Goal: Task Accomplishment & Management: Use online tool/utility

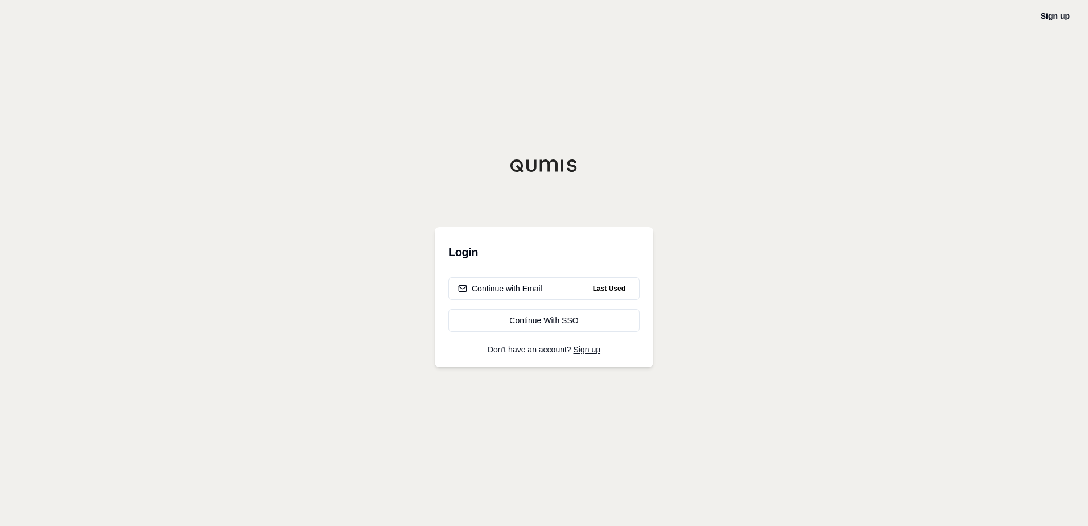
drag, startPoint x: 481, startPoint y: 284, endPoint x: 445, endPoint y: 280, distance: 36.1
click at [481, 284] on div "Continue with Email" at bounding box center [500, 288] width 84 height 11
click at [516, 284] on div "Continue with Email" at bounding box center [500, 288] width 84 height 11
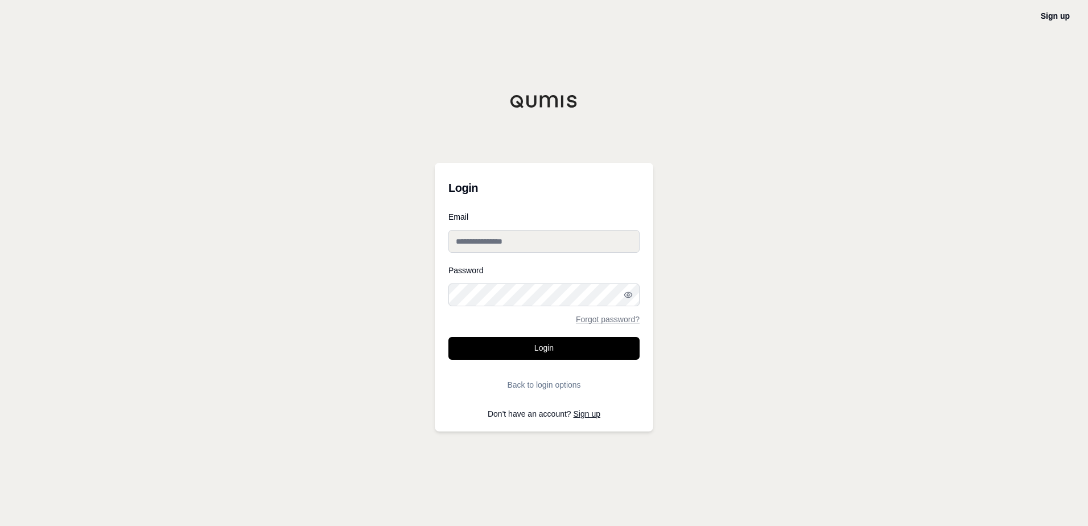
click at [505, 243] on input "Email" at bounding box center [543, 241] width 191 height 23
type input "**********"
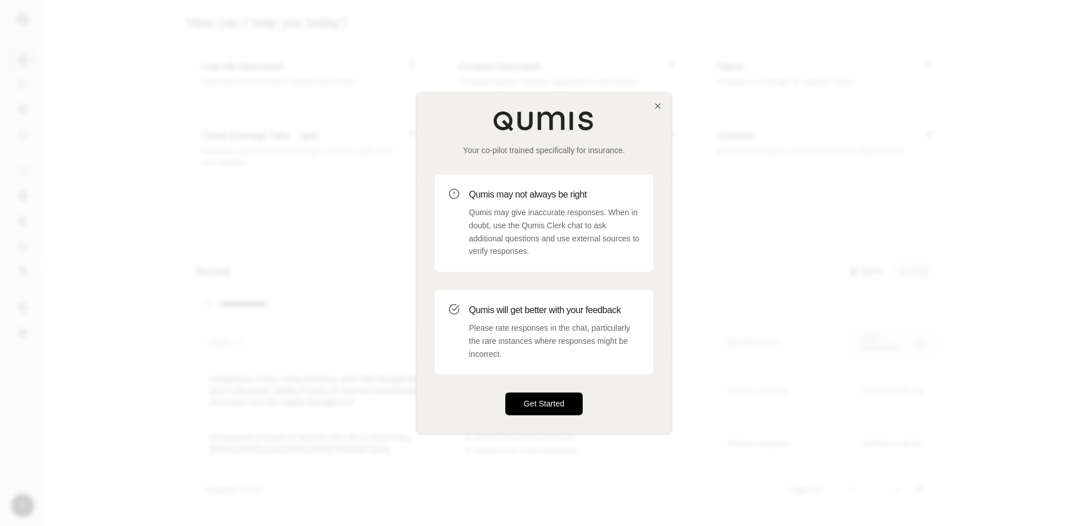
click at [537, 401] on button "Get Started" at bounding box center [543, 404] width 77 height 23
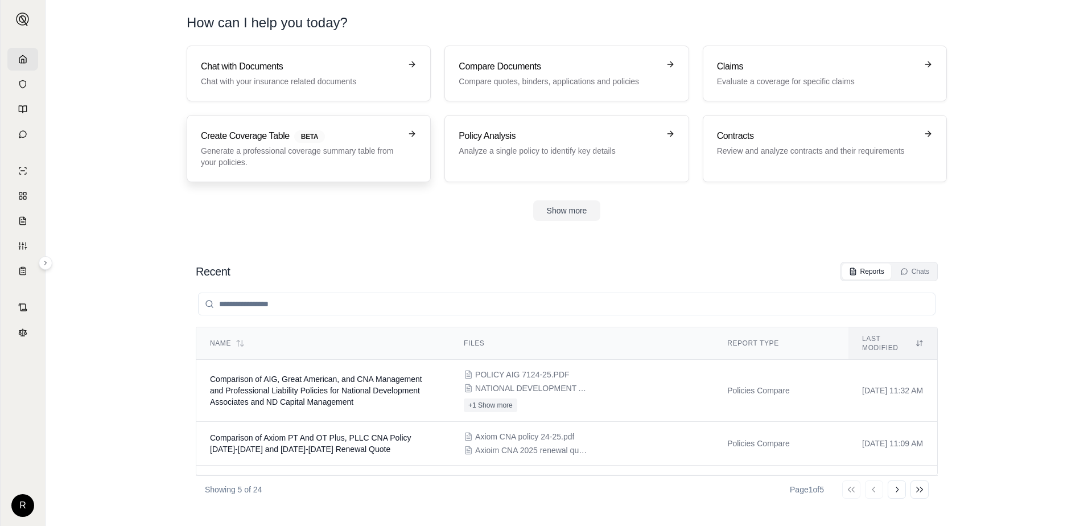
click at [307, 151] on p "Generate a professional coverage summary table from your policies." at bounding box center [301, 156] width 200 height 23
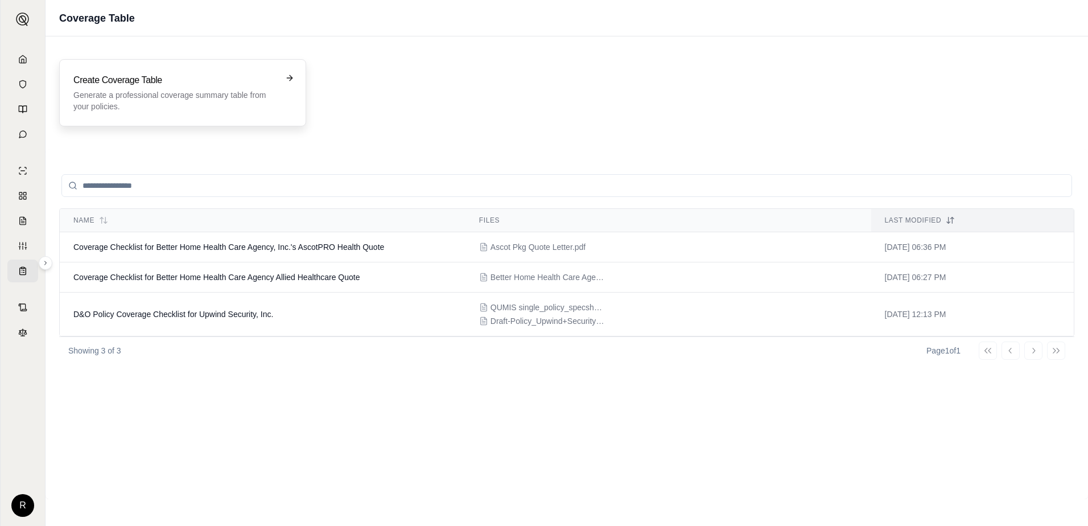
click at [208, 100] on p "Generate a professional coverage summary table from your policies." at bounding box center [174, 100] width 203 height 23
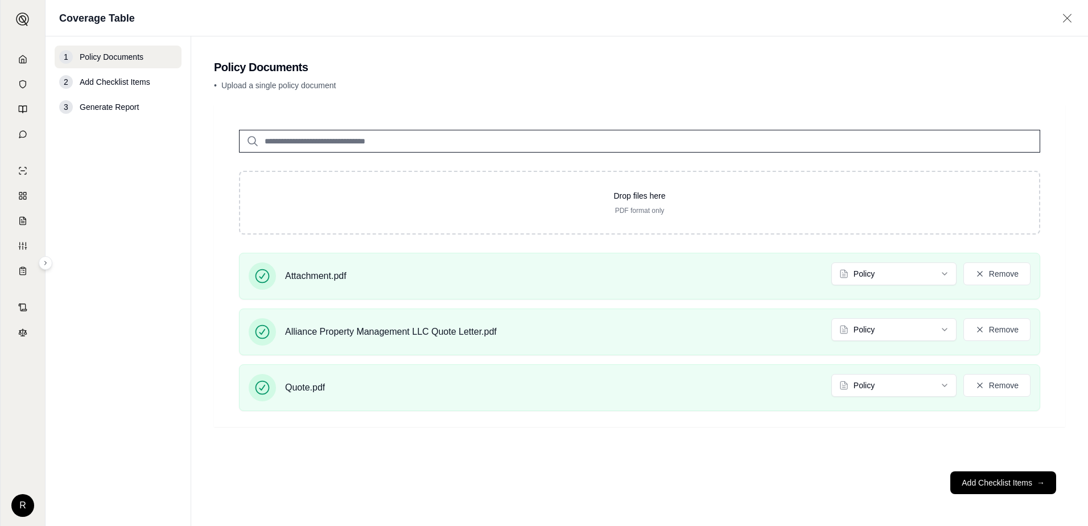
click at [648, 453] on div "Drop files here PDF format only Attachment.pdf Policy Remove Alliance Property …" at bounding box center [639, 283] width 851 height 357
click at [978, 478] on button "Add Checklist Items →" at bounding box center [1003, 482] width 106 height 23
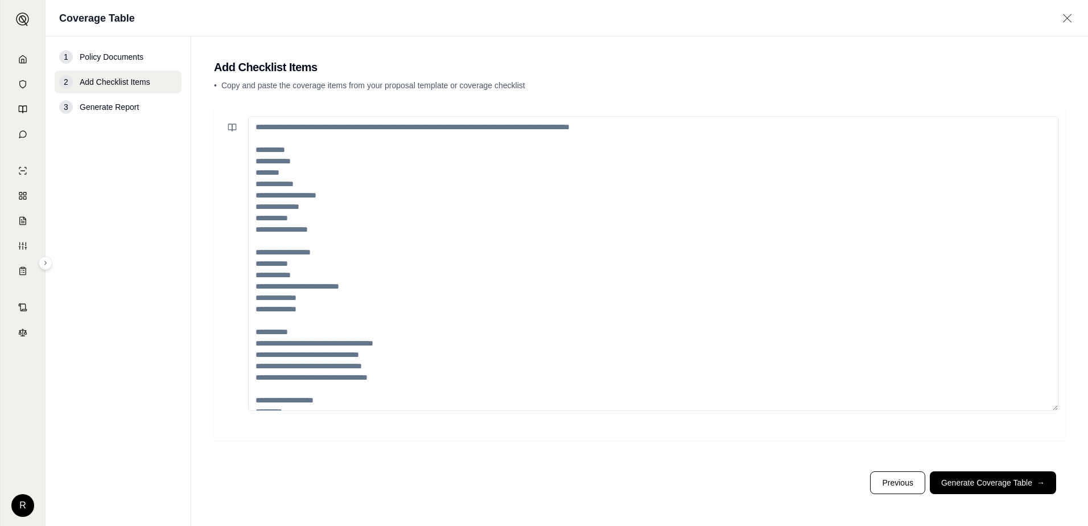
click at [297, 156] on textarea at bounding box center [653, 263] width 810 height 295
paste textarea "**********"
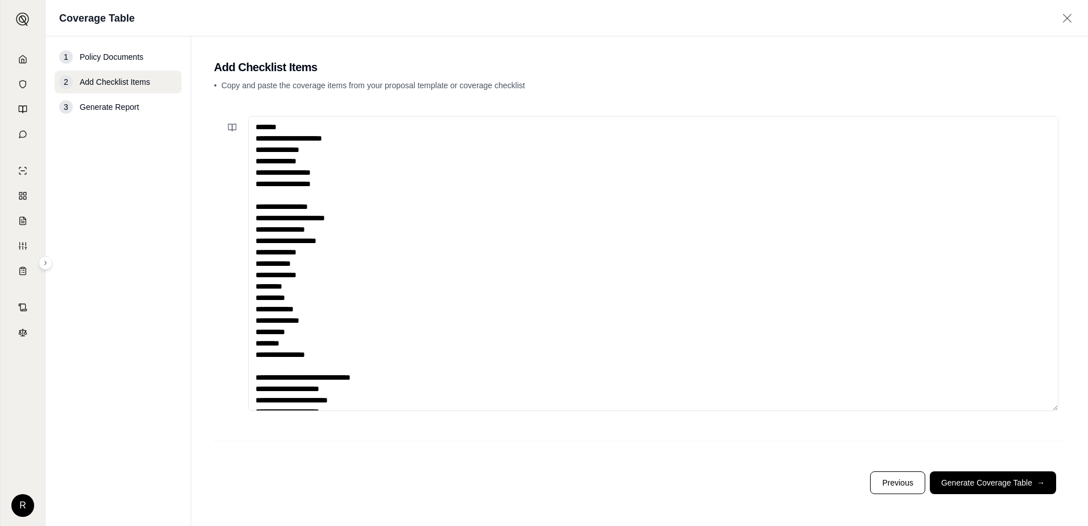
scroll to position [51, 0]
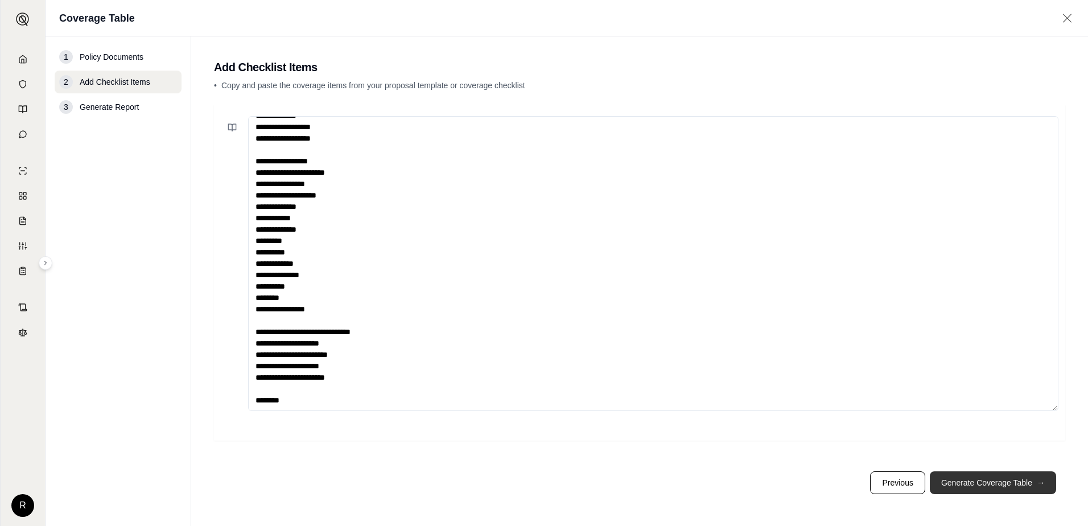
type textarea "**********"
click at [992, 489] on button "Generate Coverage Table →" at bounding box center [992, 482] width 126 height 23
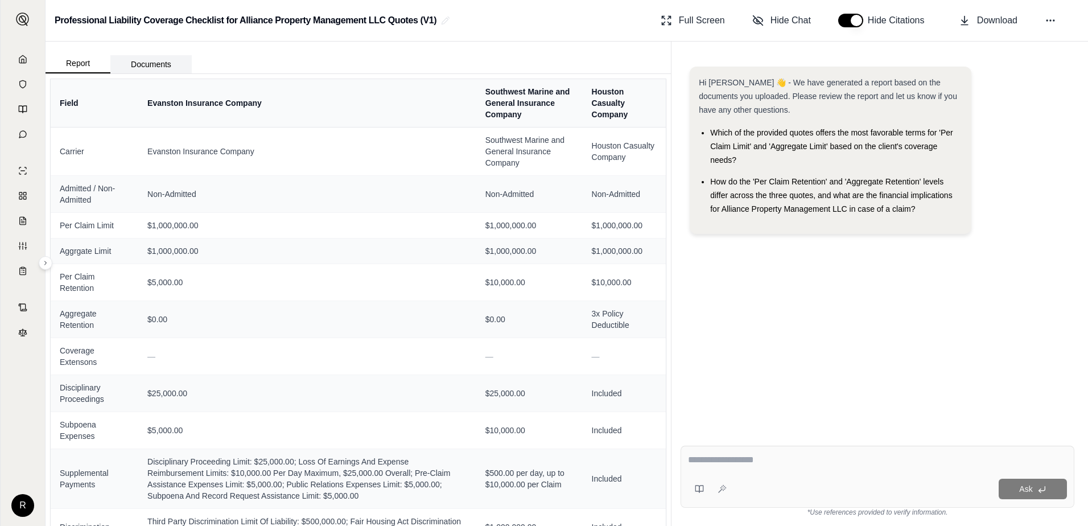
click at [152, 64] on button "Documents" at bounding box center [150, 64] width 81 height 18
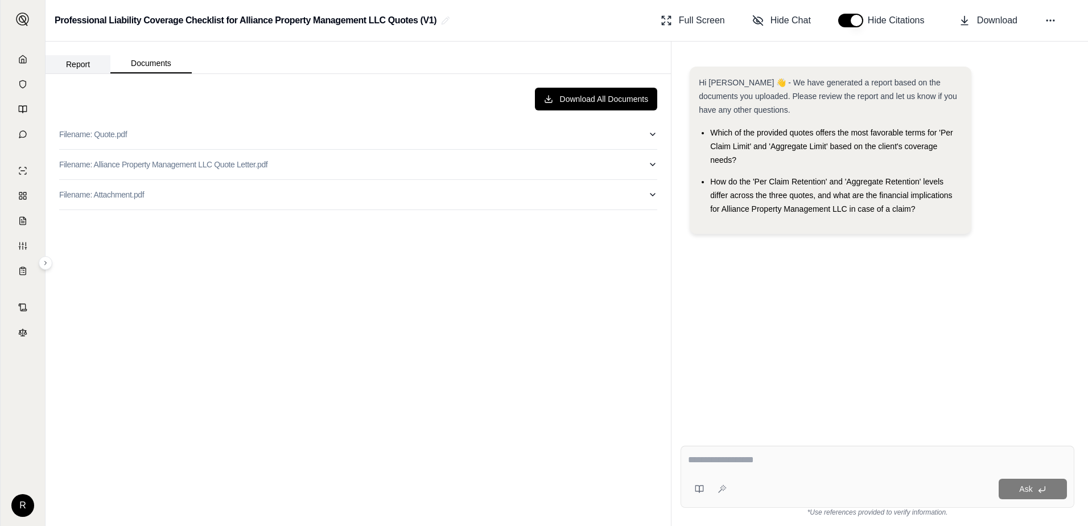
click at [82, 63] on button "Report" at bounding box center [78, 64] width 65 height 18
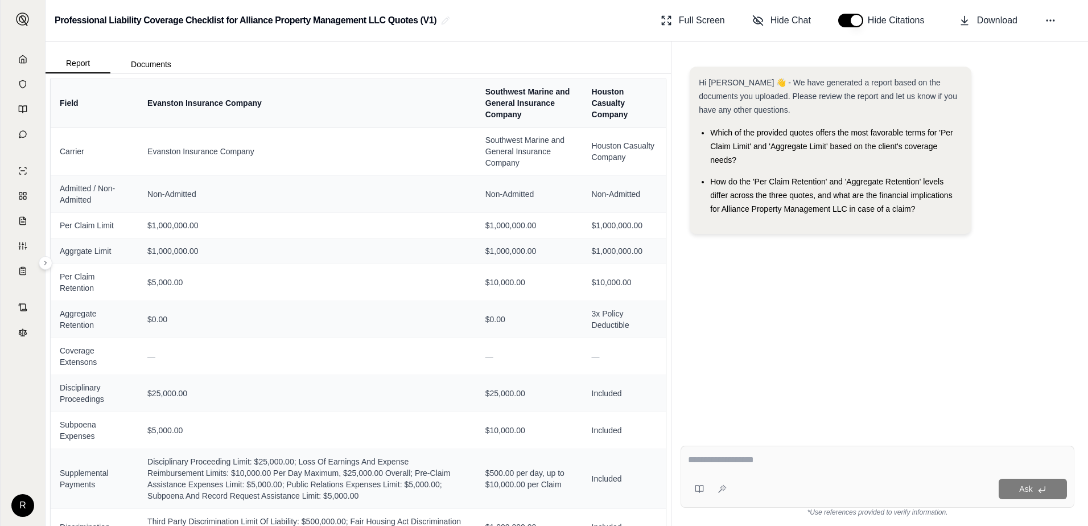
drag, startPoint x: 881, startPoint y: 316, endPoint x: 858, endPoint y: 321, distance: 23.2
click at [881, 316] on div "Hi Ryan 👋 - We have generated a report based on the documents you uploaded. Ple…" at bounding box center [877, 242] width 394 height 370
click at [1055, 16] on icon at bounding box center [1049, 20] width 11 height 11
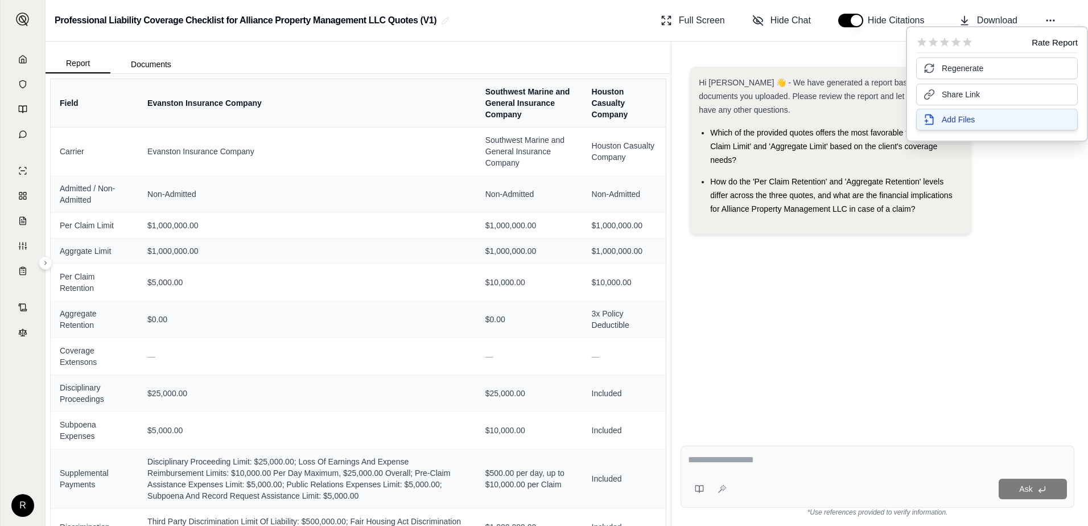
click at [952, 119] on span "Add Files" at bounding box center [957, 119] width 33 height 11
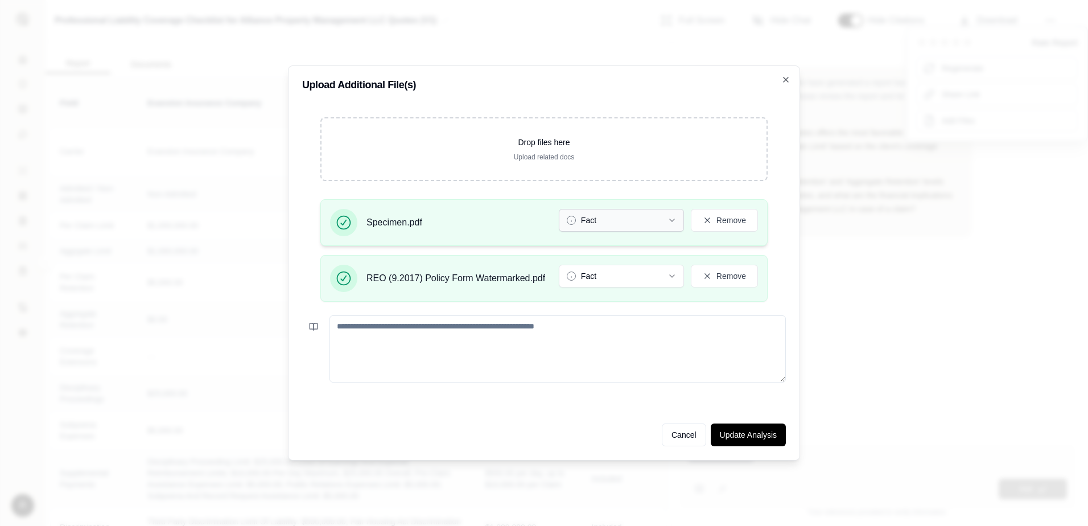
click at [672, 221] on icon "button" at bounding box center [672, 220] width 5 height 2
click at [670, 275] on icon "button" at bounding box center [672, 276] width 5 height 2
drag, startPoint x: 730, startPoint y: 432, endPoint x: 712, endPoint y: 431, distance: 18.2
click at [730, 432] on button "Update Analysis" at bounding box center [747, 434] width 75 height 23
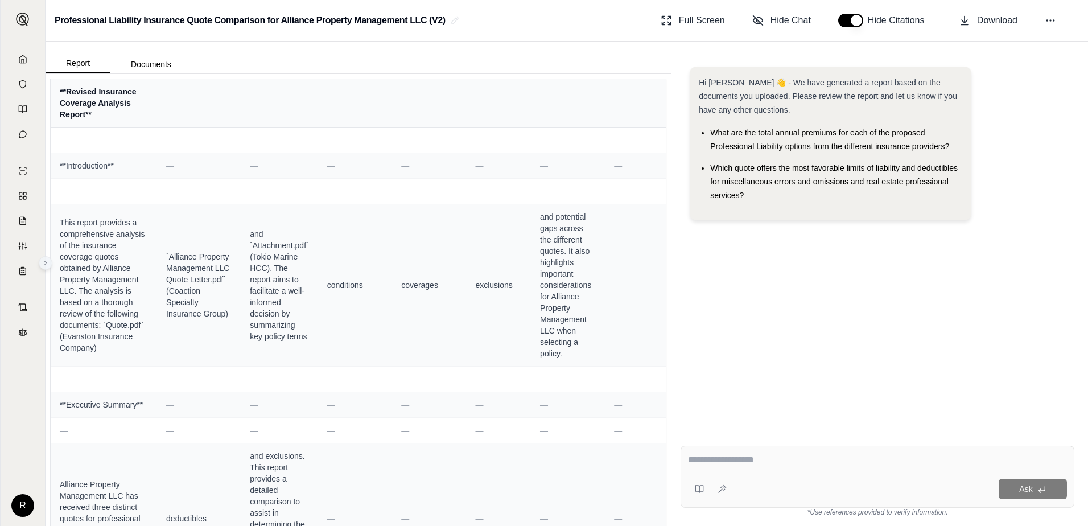
click at [48, 264] on icon at bounding box center [45, 262] width 7 height 7
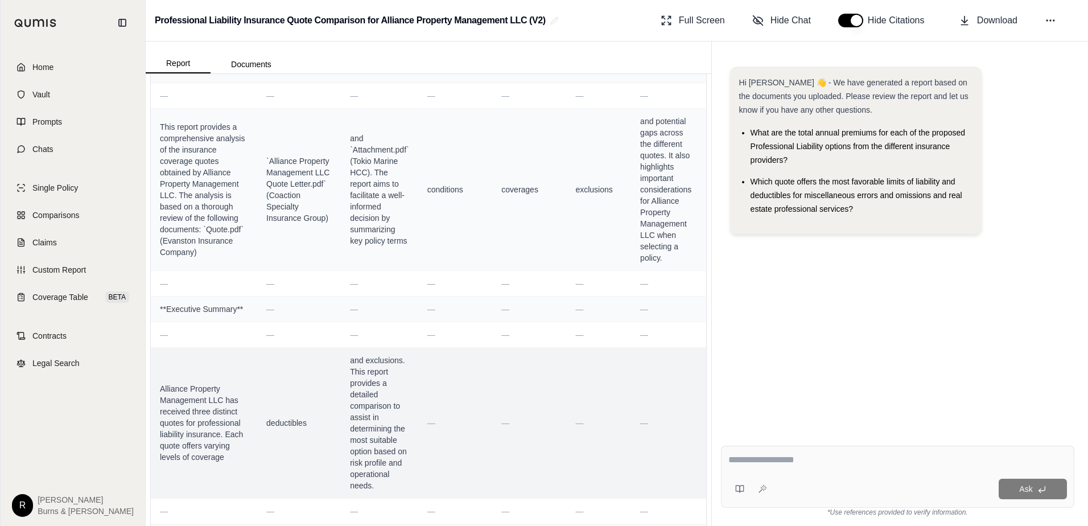
scroll to position [228, 0]
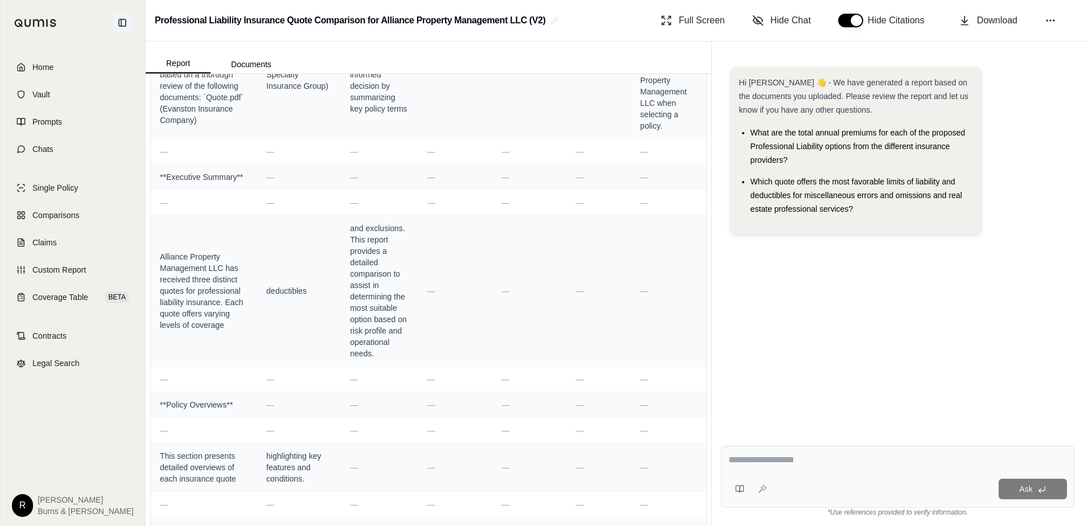
click at [120, 20] on icon at bounding box center [122, 22] width 9 height 9
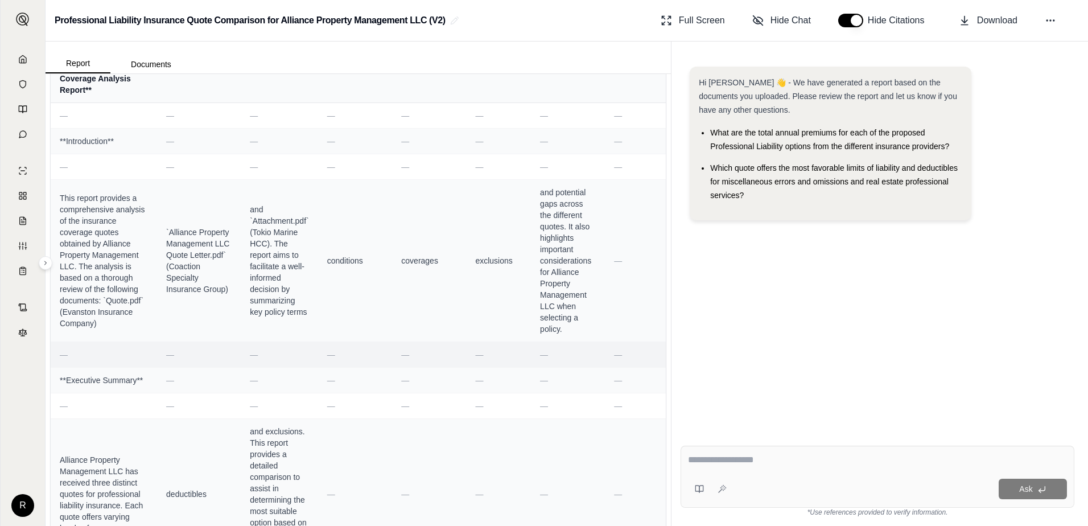
scroll to position [0, 0]
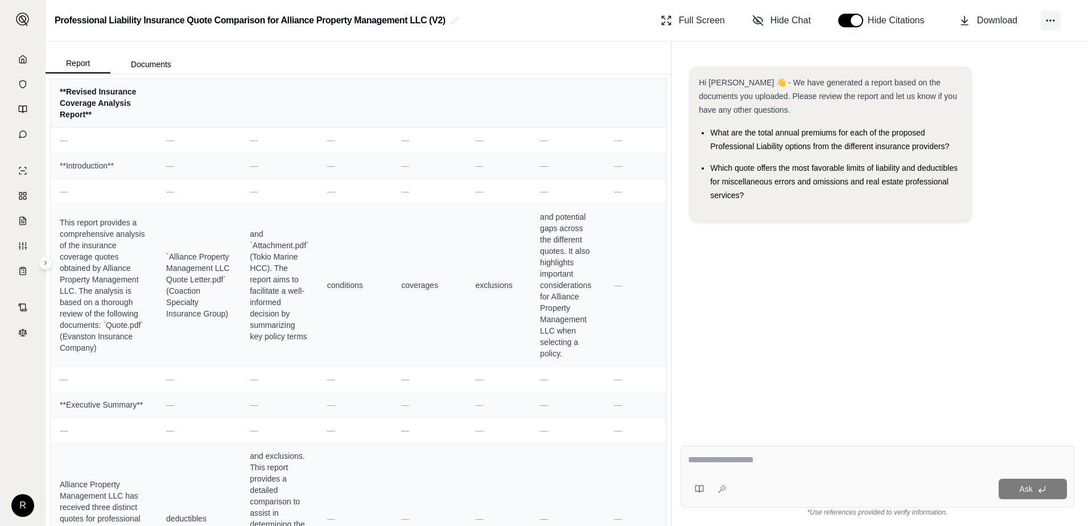
click at [1048, 19] on icon at bounding box center [1049, 20] width 11 height 11
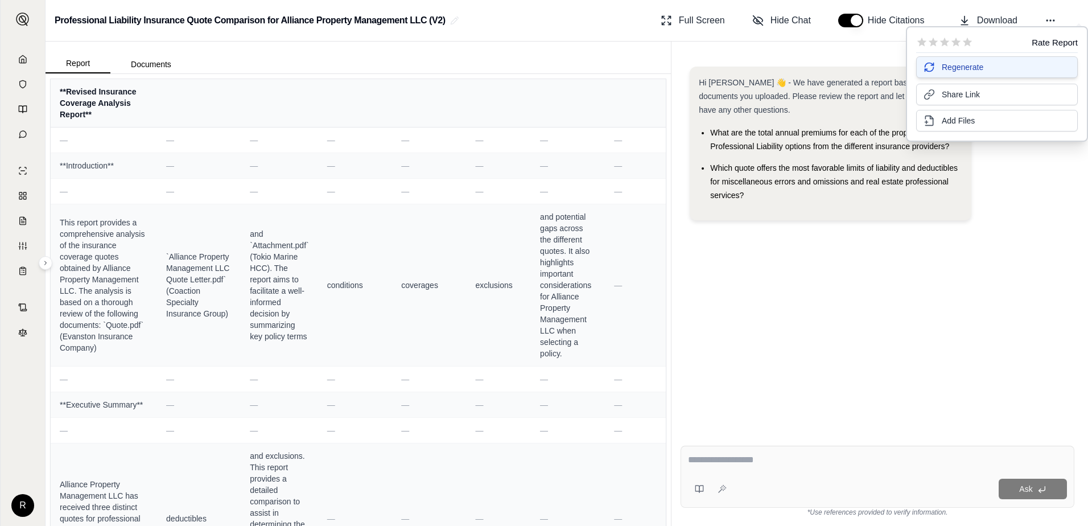
click at [969, 71] on span "Regenerate" at bounding box center [962, 66] width 42 height 11
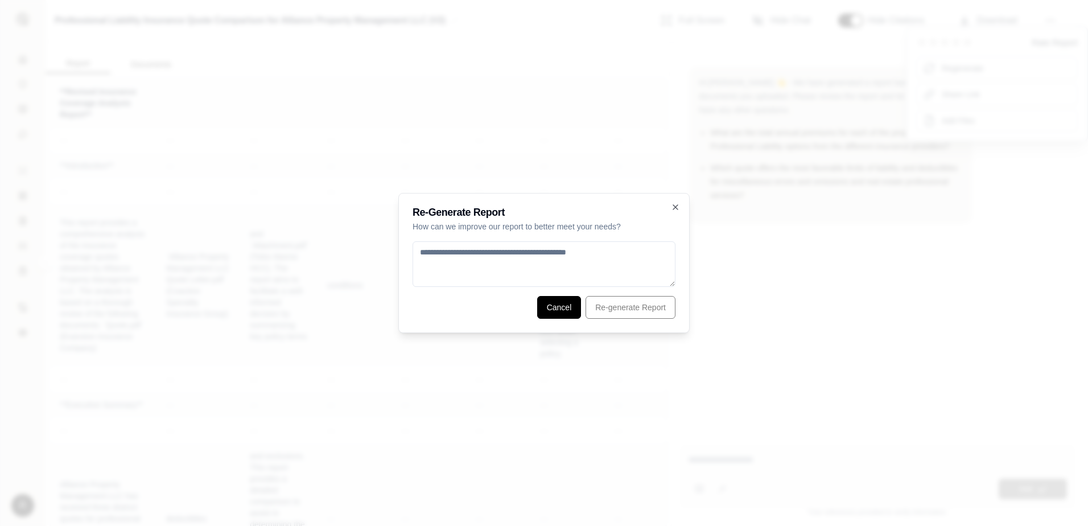
click at [563, 310] on button "Cancel" at bounding box center [559, 307] width 44 height 23
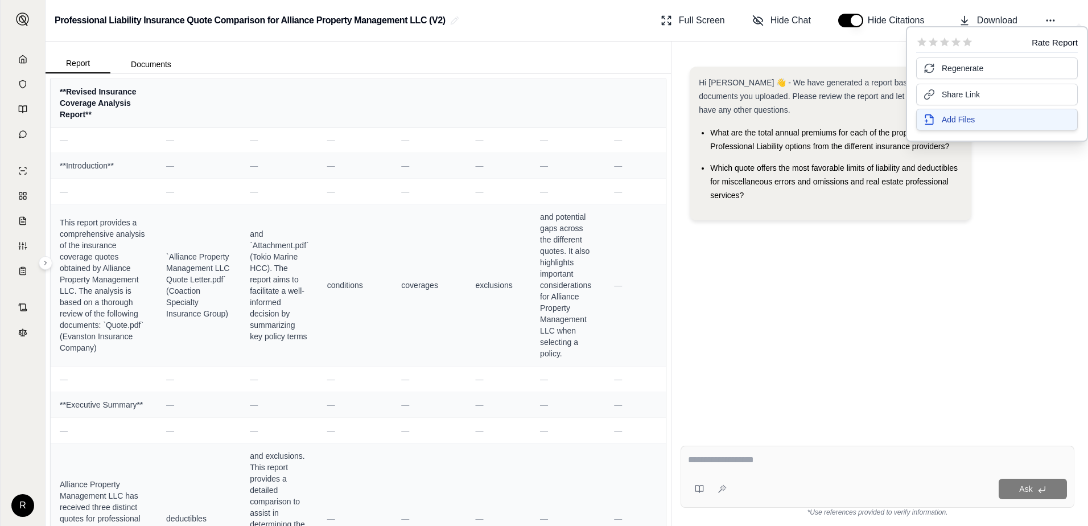
click at [972, 122] on span "Add Files" at bounding box center [957, 119] width 33 height 11
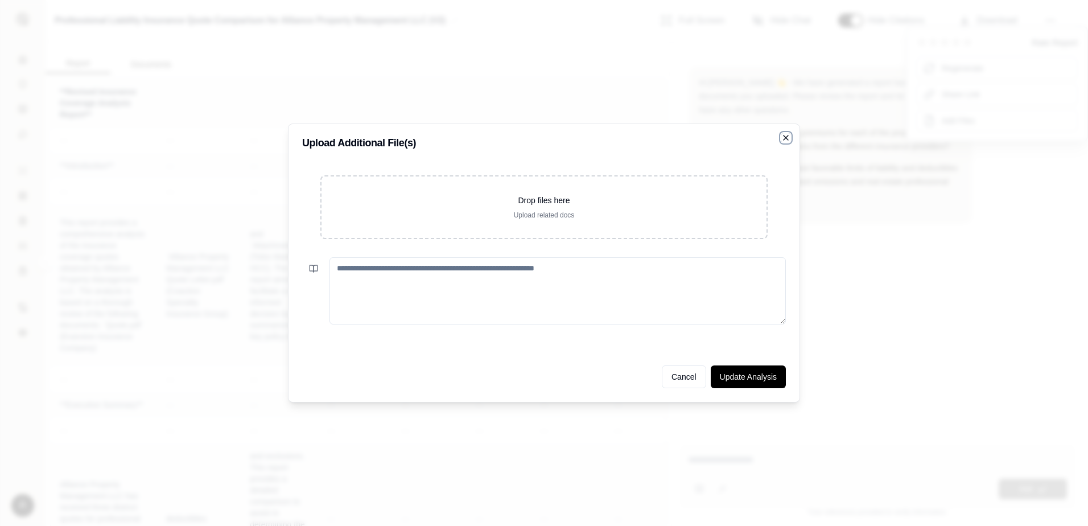
click at [786, 137] on icon "button" at bounding box center [785, 137] width 5 height 5
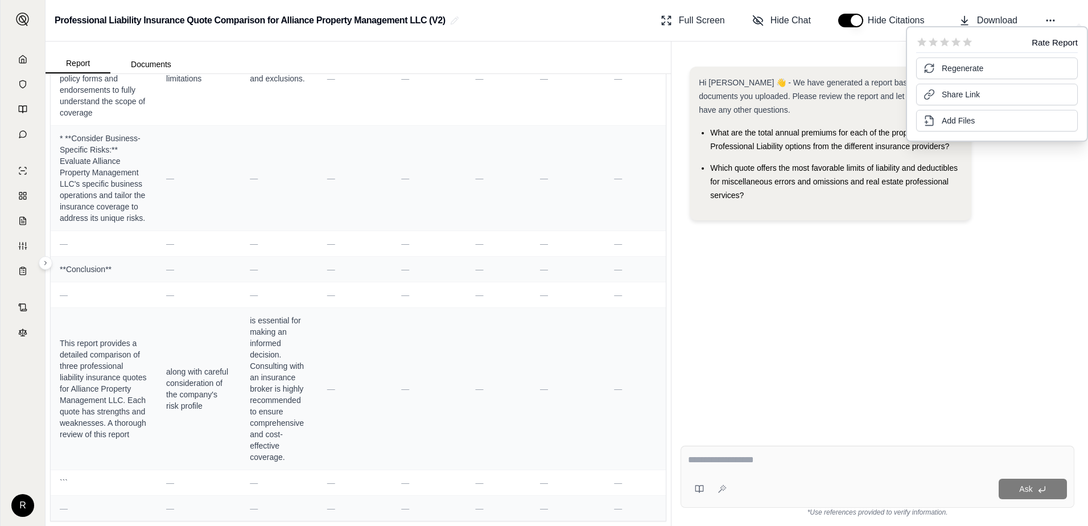
scroll to position [8699, 0]
click at [20, 59] on icon at bounding box center [22, 59] width 9 height 9
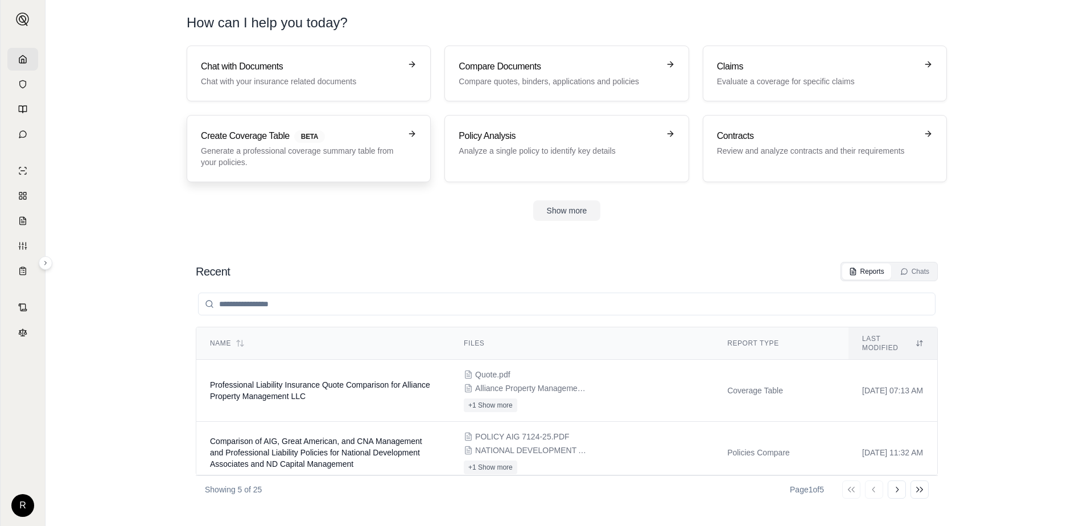
click at [253, 166] on p "Generate a professional coverage summary table from your policies." at bounding box center [301, 156] width 200 height 23
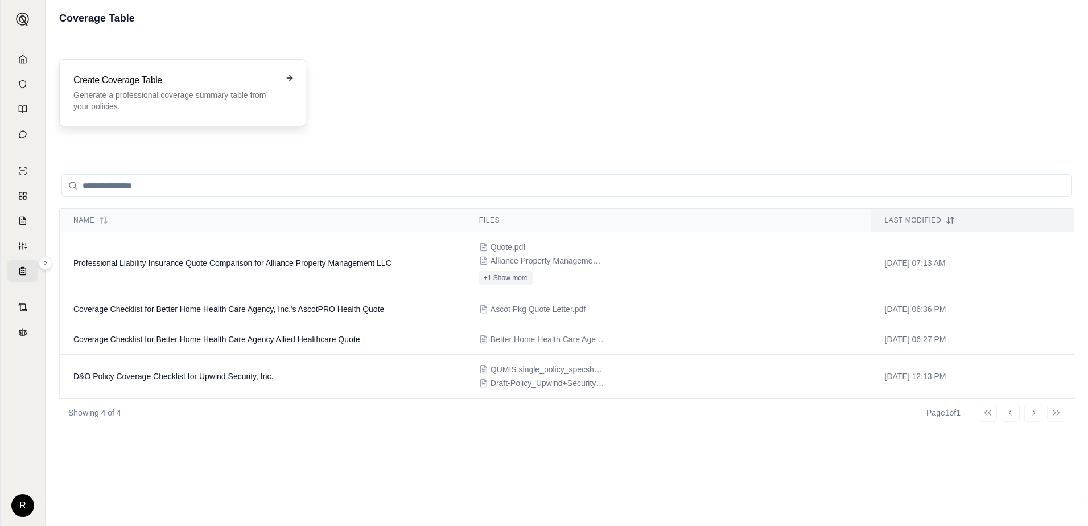
click at [220, 105] on p "Generate a professional coverage summary table from your policies." at bounding box center [174, 100] width 203 height 23
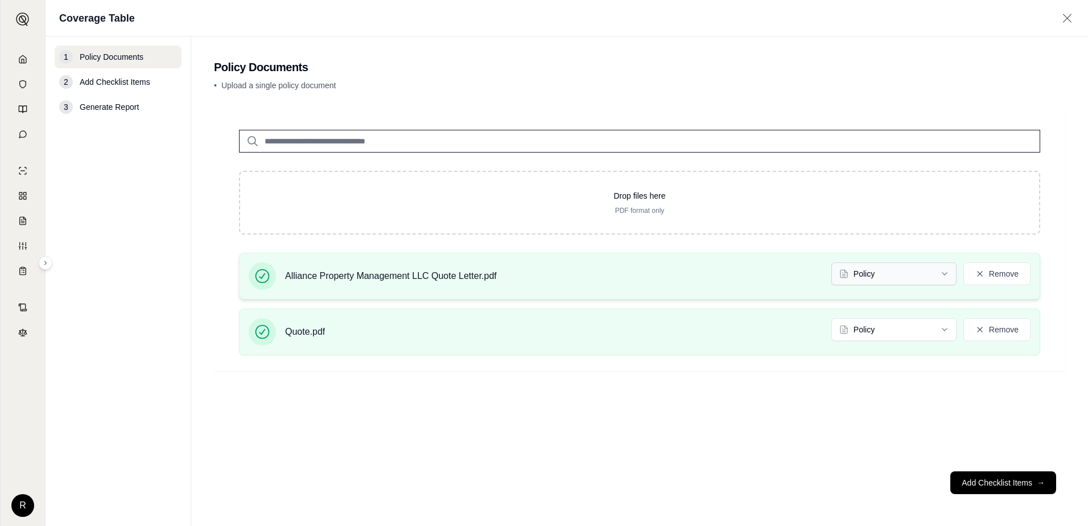
click at [943, 277] on html "R Coverage Table 1 Policy Documents 2 Add Checklist Items 3 Generate Report Pol…" at bounding box center [544, 263] width 1088 height 526
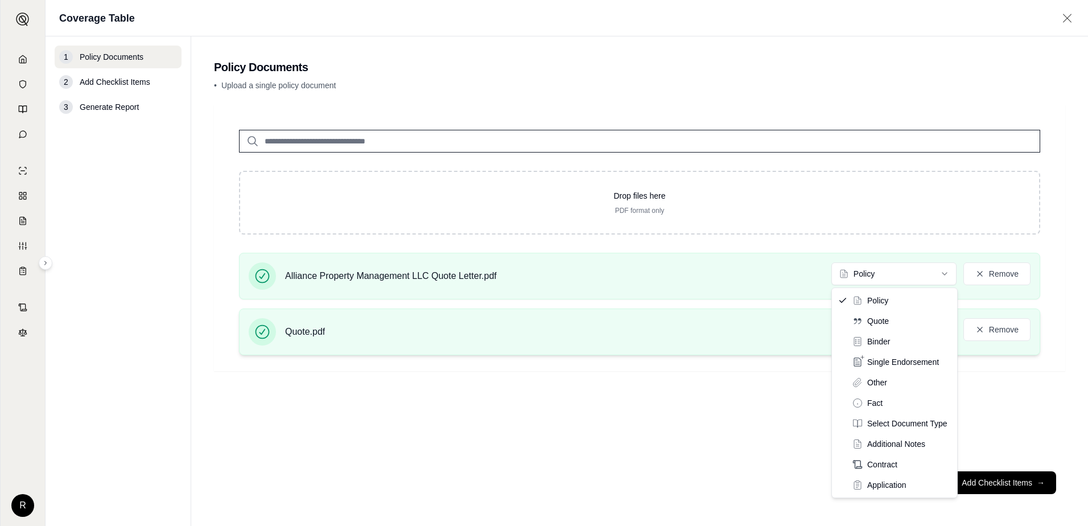
drag, startPoint x: 882, startPoint y: 319, endPoint x: 903, endPoint y: 324, distance: 21.8
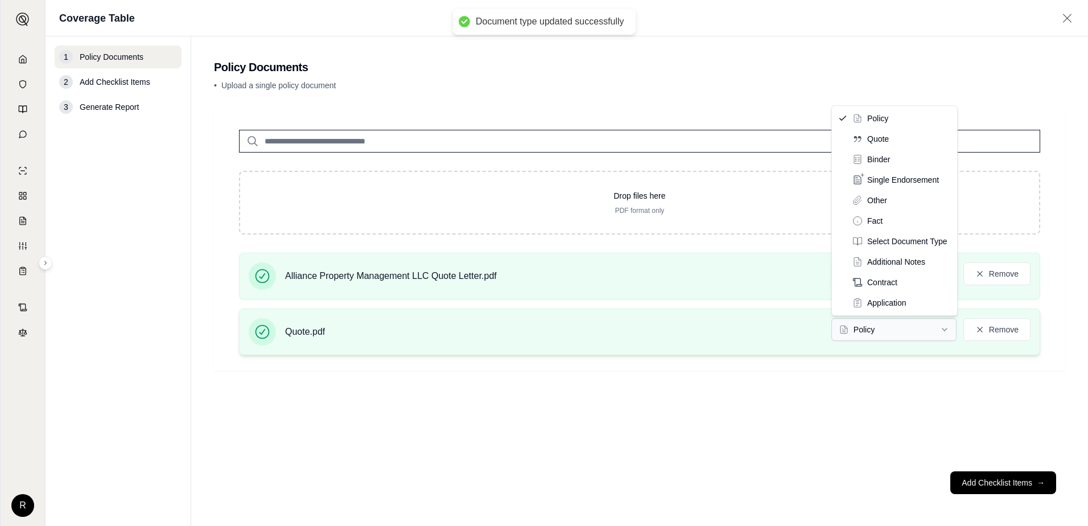
click at [945, 329] on html "Document type updated successfully R Coverage Table 1 Policy Documents 2 Add Ch…" at bounding box center [544, 263] width 1088 height 526
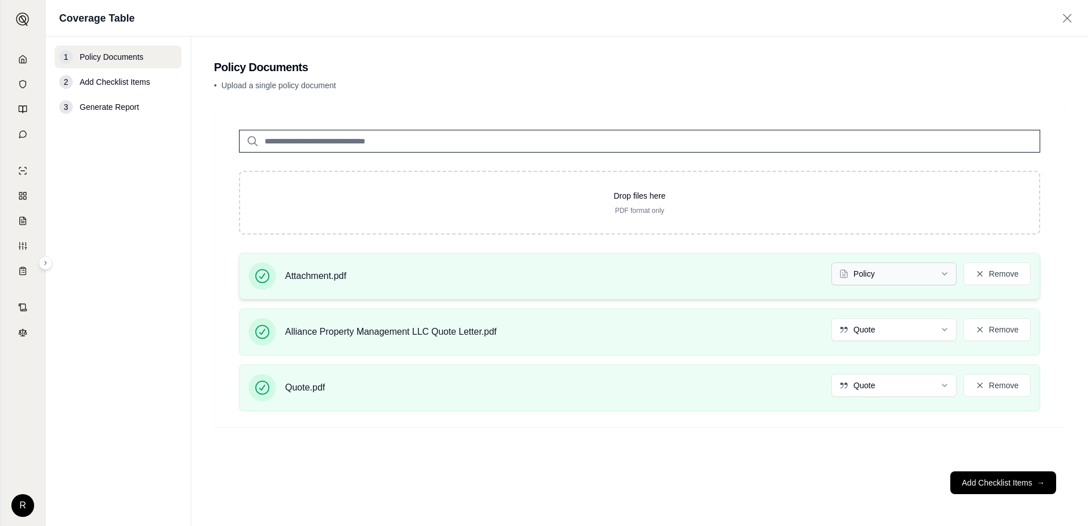
click at [947, 275] on html "R Coverage Table 1 Policy Documents 2 Add Checklist Items 3 Generate Report Pol…" at bounding box center [544, 263] width 1088 height 526
click at [1000, 484] on footer "Add Checklist Items →" at bounding box center [639, 482] width 851 height 41
click at [969, 486] on footer "Add Checklist Items →" at bounding box center [639, 482] width 851 height 41
click at [827, 479] on footer "Add Checklist Items →" at bounding box center [639, 482] width 851 height 41
drag, startPoint x: 224, startPoint y: 397, endPoint x: 246, endPoint y: 410, distance: 25.0
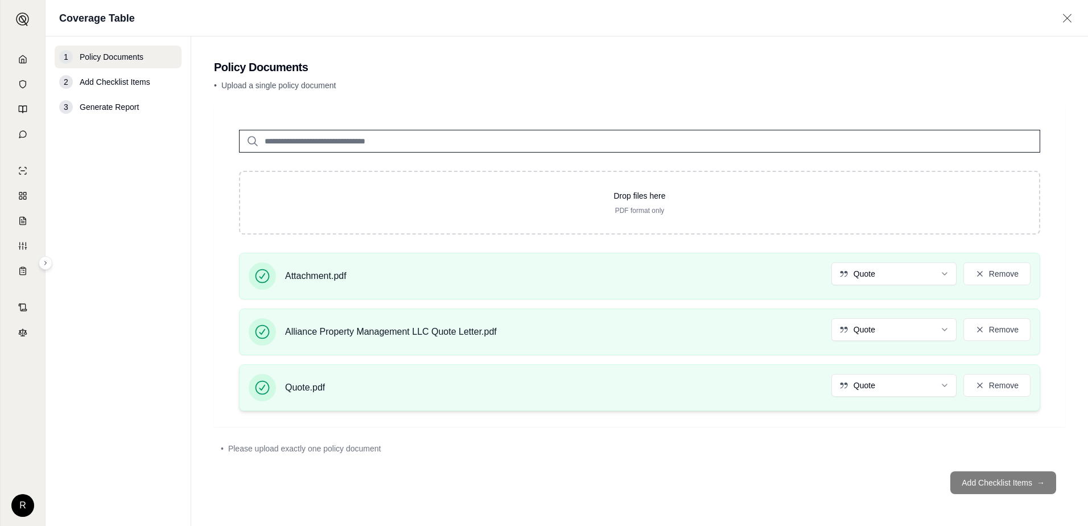
click at [224, 398] on div "Attachment.pdf Quote Remove Alliance Property Management LLC Quote Letter.pdf Q…" at bounding box center [639, 336] width 837 height 167
click at [668, 486] on footer "Add Checklist Items →" at bounding box center [639, 482] width 851 height 41
drag, startPoint x: 1017, startPoint y: 481, endPoint x: 1011, endPoint y: 481, distance: 6.3
click at [1016, 480] on footer "Add Checklist Items →" at bounding box center [639, 482] width 851 height 41
click at [772, 453] on div "• Please upload exactly one policy document" at bounding box center [639, 448] width 837 height 11
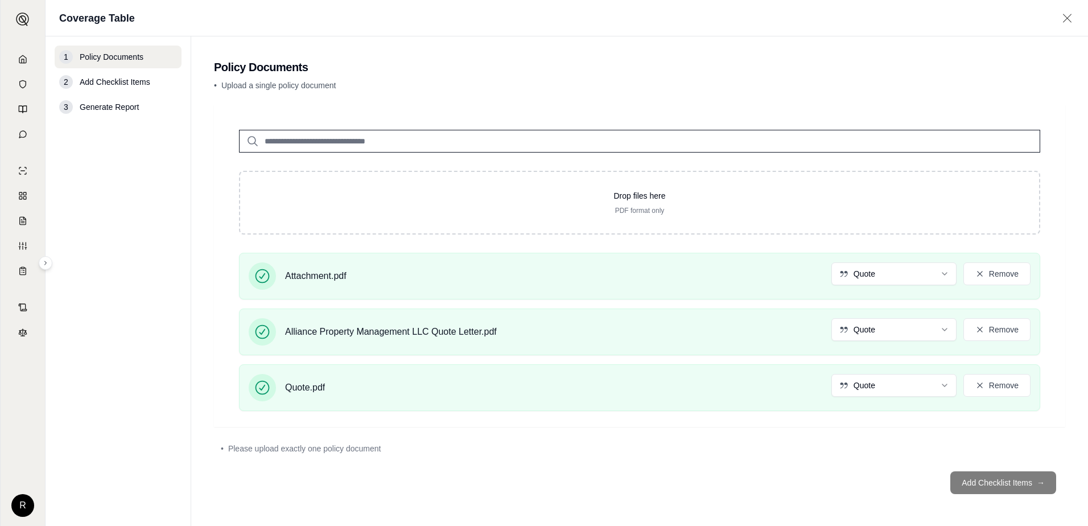
click at [309, 127] on div at bounding box center [639, 131] width 837 height 41
click at [364, 95] on div "• Upload a single policy document" at bounding box center [639, 88] width 851 height 16
drag, startPoint x: 976, startPoint y: 477, endPoint x: 832, endPoint y: 471, distance: 143.5
click at [976, 477] on footer "Add Checklist Items →" at bounding box center [639, 482] width 851 height 41
drag, startPoint x: 692, startPoint y: 445, endPoint x: 625, endPoint y: 408, distance: 76.4
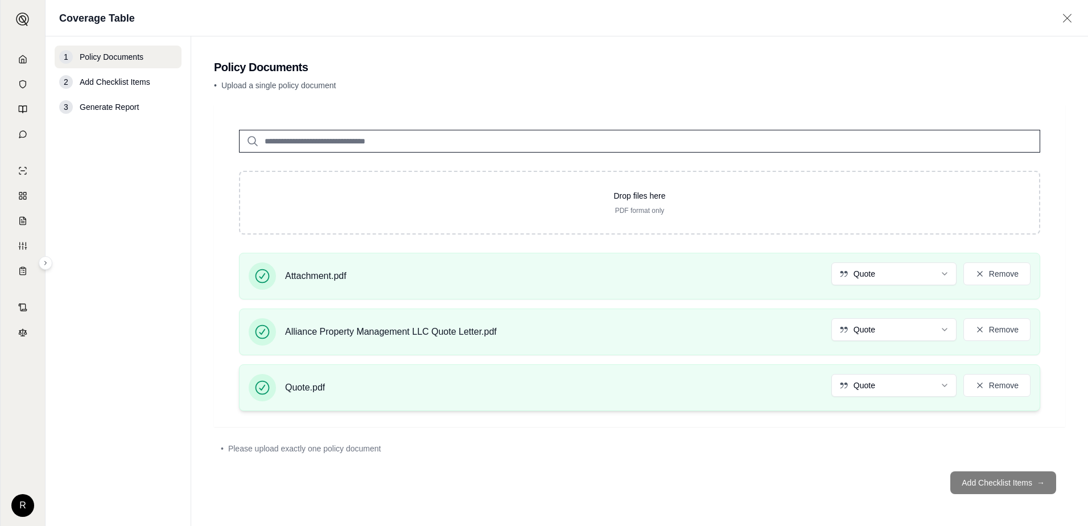
click at [689, 445] on div "• Please upload exactly one policy document" at bounding box center [639, 448] width 837 height 11
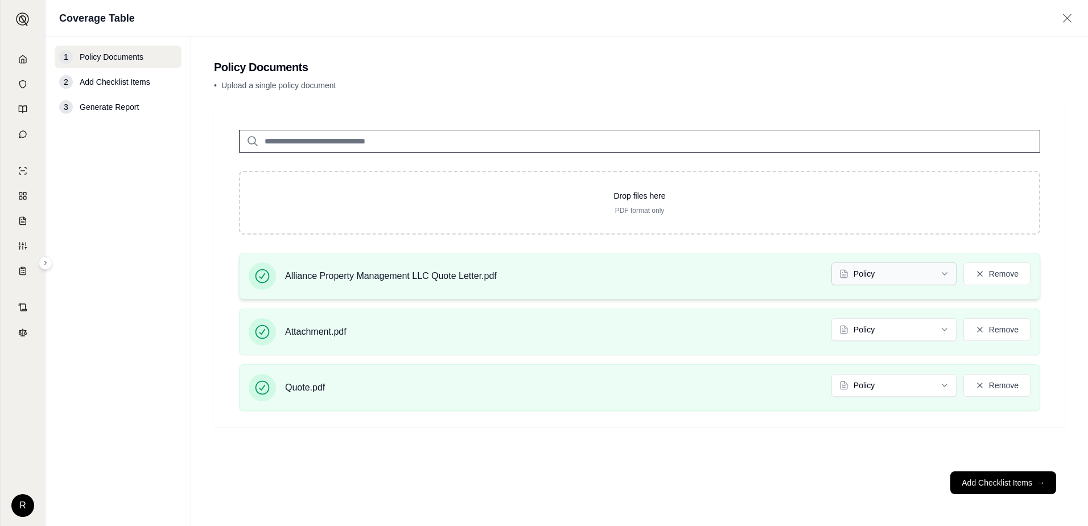
click at [948, 275] on html "R Coverage Table 1 Policy Documents 2 Add Checklist Items 3 Generate Report Pol…" at bounding box center [544, 263] width 1088 height 526
click at [947, 330] on html "Document type updated successfully R Coverage Table 1 Policy Documents 2 Add Ch…" at bounding box center [544, 263] width 1088 height 526
click at [946, 387] on html "Document type updated successfully R Coverage Table 1 Policy Documents 2 Add Ch…" at bounding box center [544, 263] width 1088 height 526
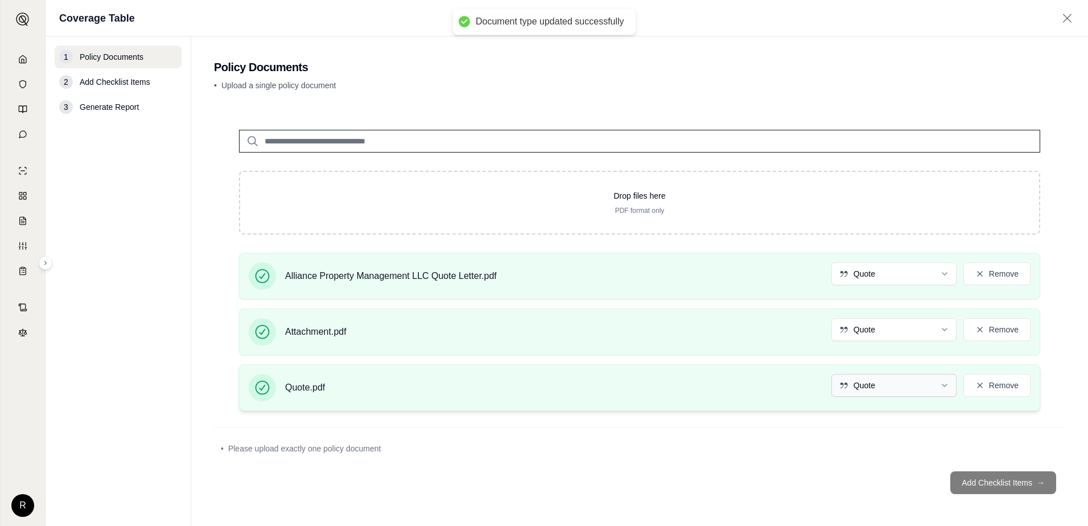
click at [944, 384] on html "Document type updated successfully R Coverage Table 1 Policy Documents 2 Add Ch…" at bounding box center [544, 263] width 1088 height 526
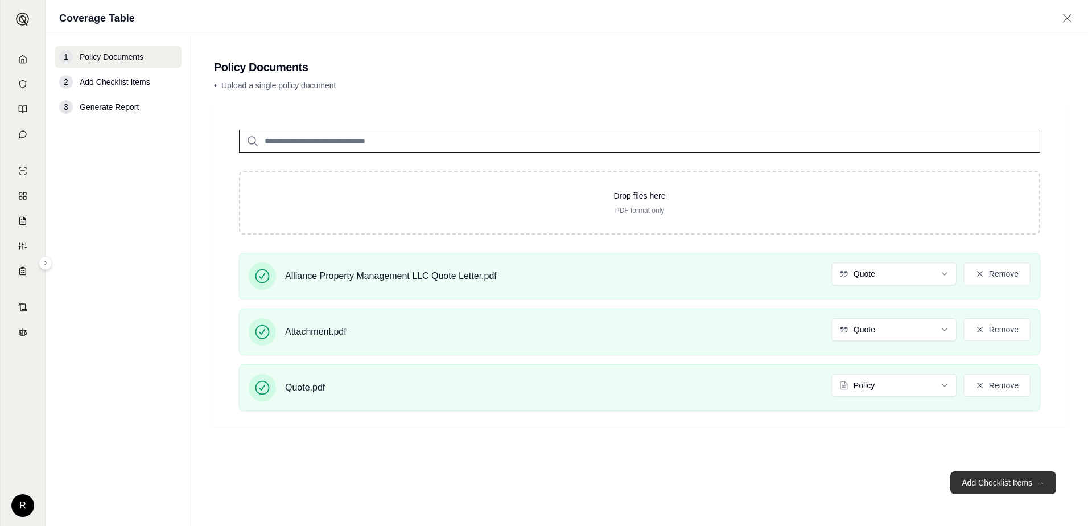
click at [1040, 483] on span "→" at bounding box center [1040, 482] width 8 height 11
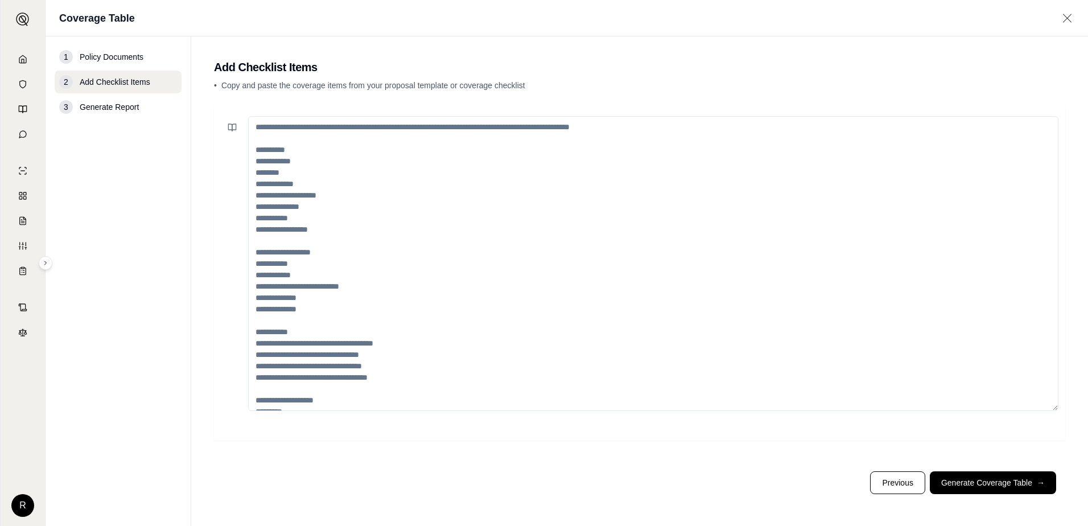
click at [298, 150] on textarea at bounding box center [653, 263] width 810 height 295
drag, startPoint x: 280, startPoint y: 147, endPoint x: 398, endPoint y: 311, distance: 201.6
click at [552, 233] on textarea at bounding box center [653, 263] width 810 height 295
click at [291, 176] on textarea at bounding box center [653, 263] width 810 height 295
paste textarea "**********"
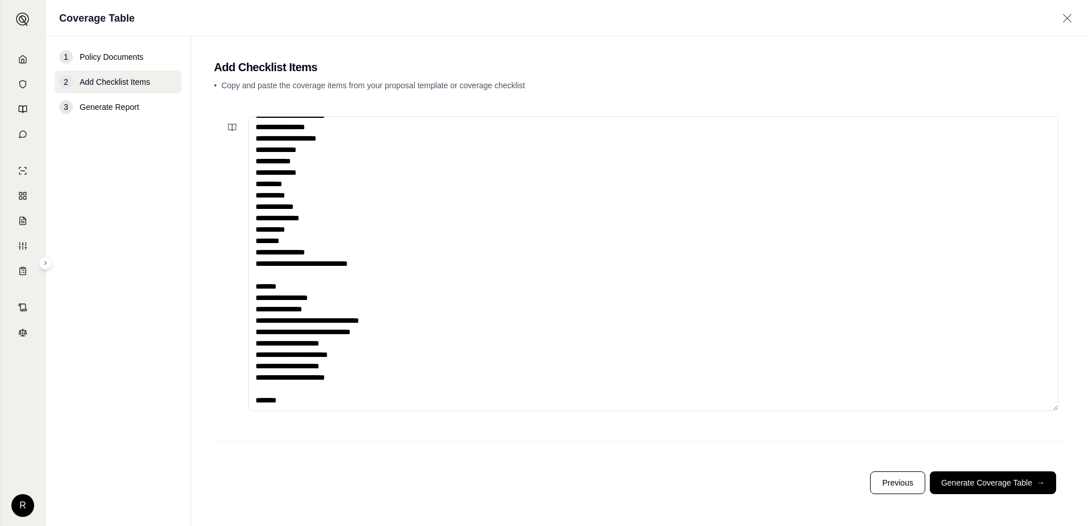
scroll to position [91, 0]
type textarea "**********"
click at [989, 481] on button "Generate Coverage Table →" at bounding box center [992, 482] width 126 height 23
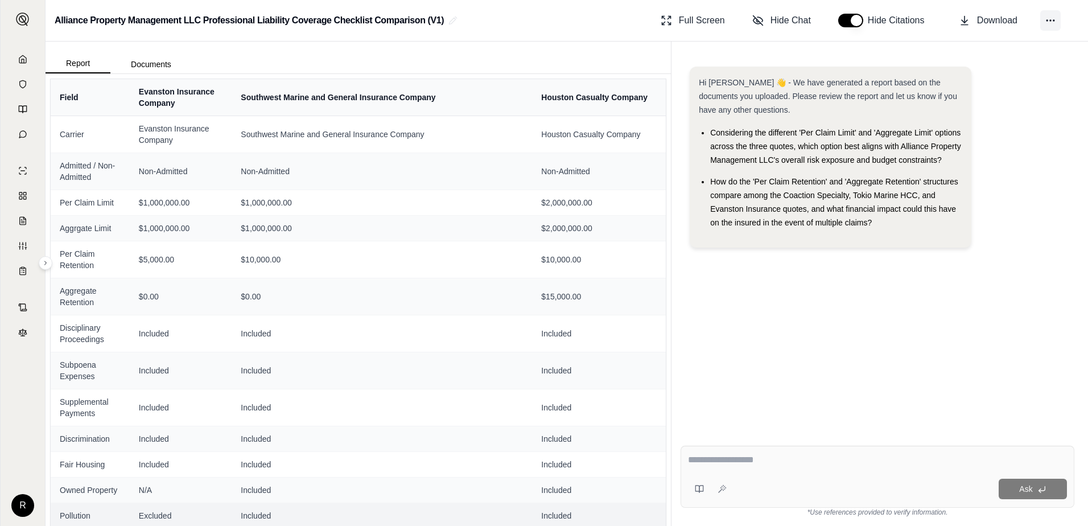
click at [1044, 15] on button at bounding box center [1050, 20] width 20 height 20
click at [876, 323] on div "Hi [PERSON_NAME] 👋 - We have generated a report based on the documents you uplo…" at bounding box center [877, 242] width 394 height 370
click at [1049, 19] on icon at bounding box center [1049, 20] width 11 height 11
click at [948, 43] on icon at bounding box center [944, 41] width 11 height 11
click at [860, 277] on div "Hi [PERSON_NAME] 👋 - We have generated a report based on the documents you uplo…" at bounding box center [877, 242] width 394 height 370
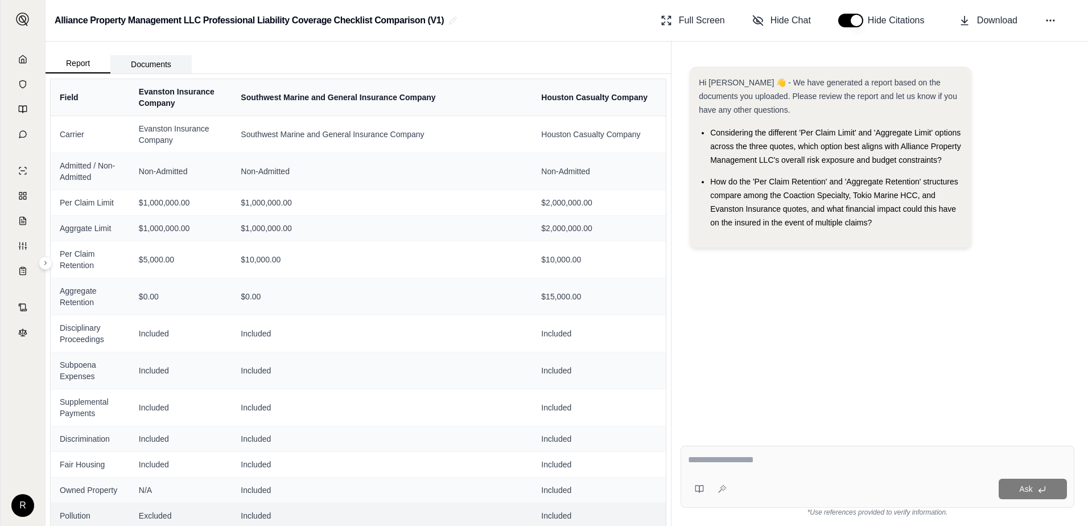
click at [139, 63] on button "Documents" at bounding box center [150, 64] width 81 height 18
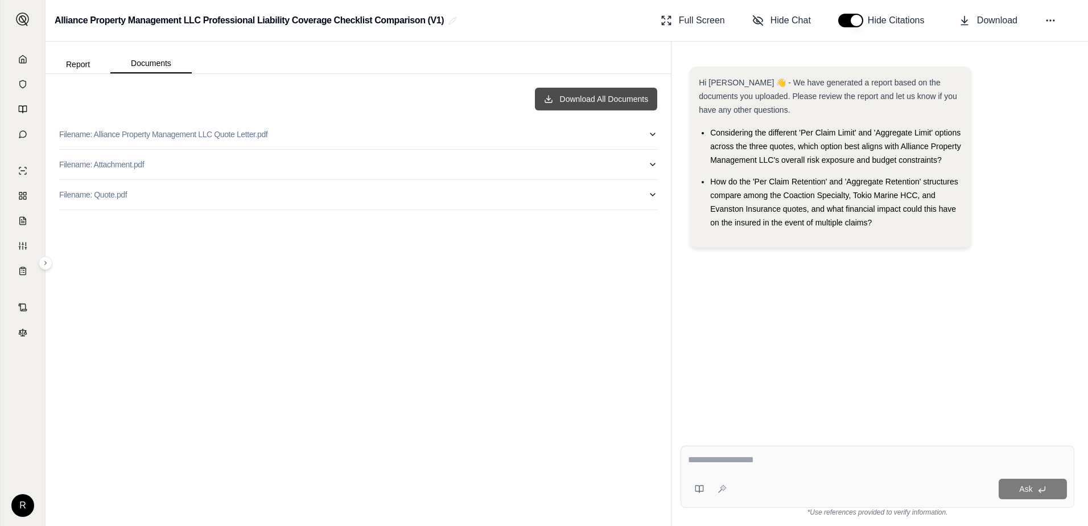
click at [604, 104] on button "Download All Documents" at bounding box center [596, 99] width 123 height 23
click at [72, 63] on button "Report" at bounding box center [78, 64] width 65 height 18
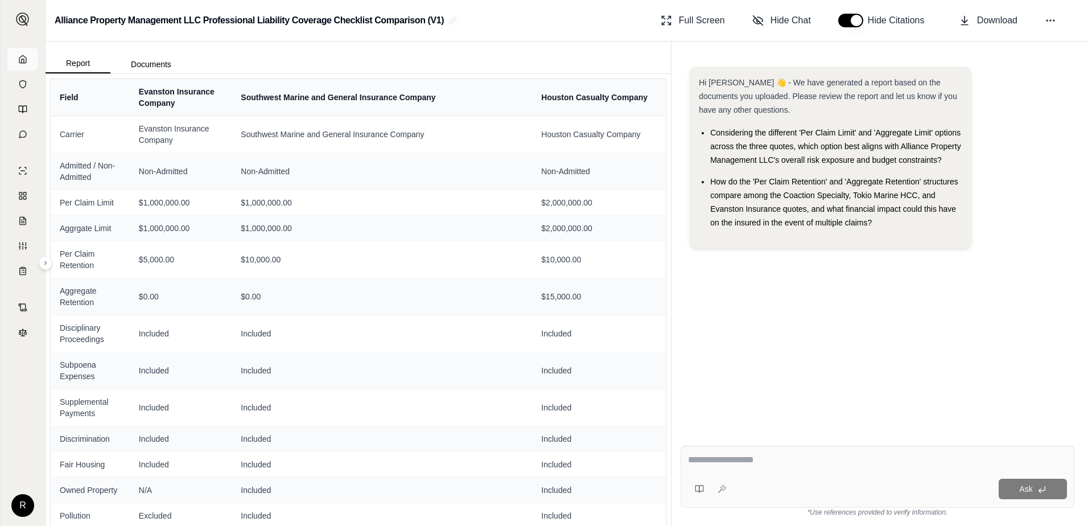
click at [24, 59] on polyline at bounding box center [23, 61] width 2 height 4
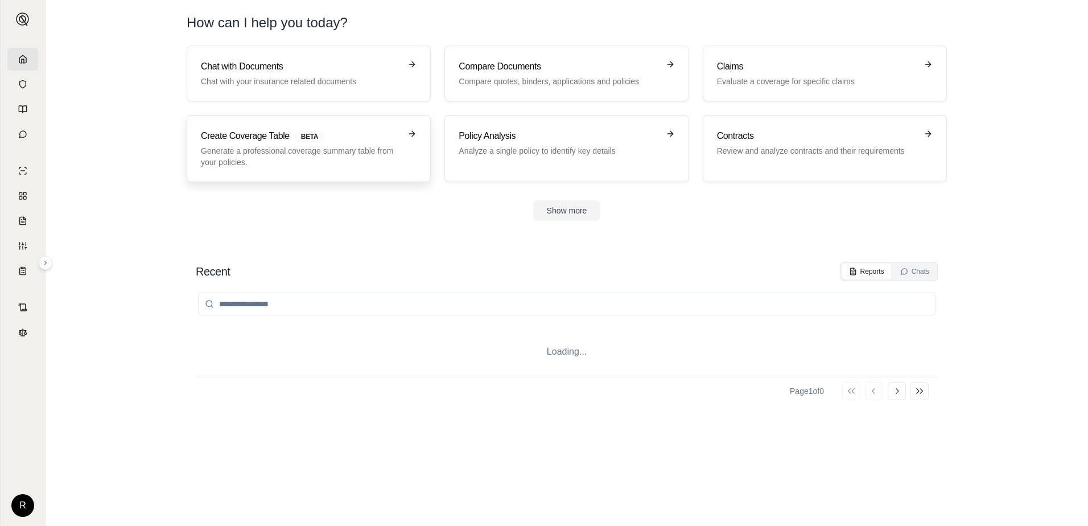
click at [273, 135] on h3 "Create Coverage Table BETA" at bounding box center [301, 136] width 200 height 14
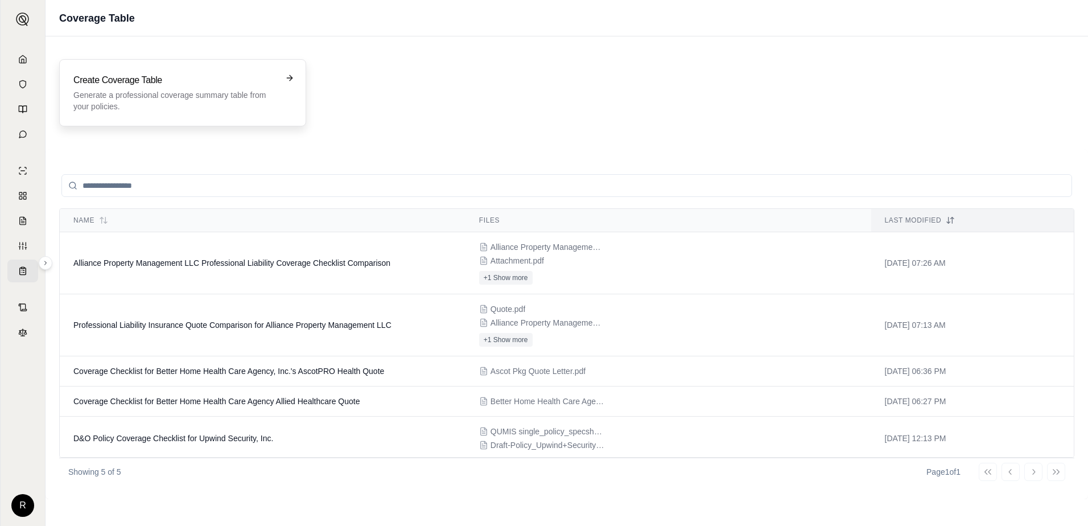
click at [164, 104] on p "Generate a professional coverage summary table from your policies." at bounding box center [174, 100] width 203 height 23
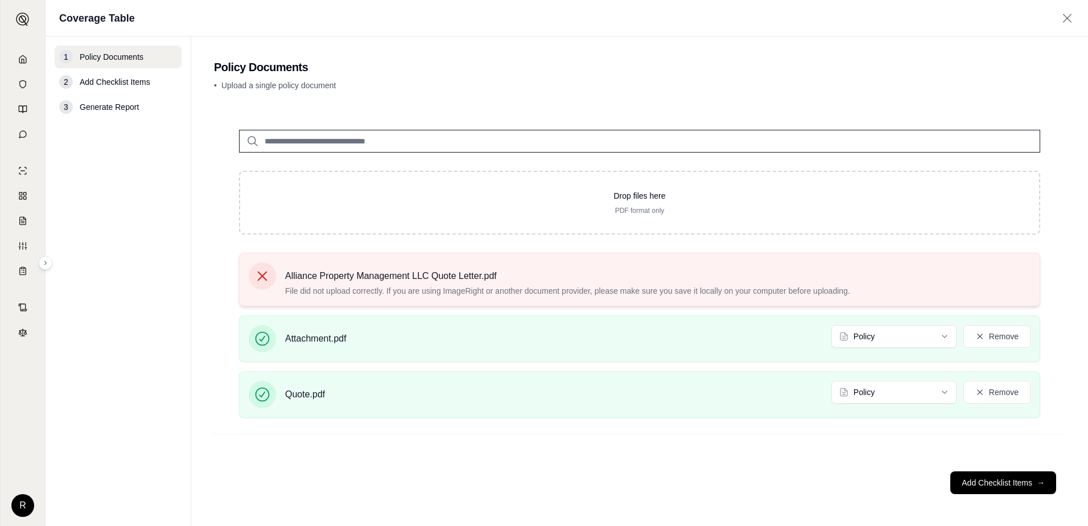
drag, startPoint x: 518, startPoint y: 280, endPoint x: 509, endPoint y: 284, distance: 10.5
click at [516, 282] on span "Alliance Property Management LLC Quote Letter.pdf" at bounding box center [567, 276] width 565 height 14
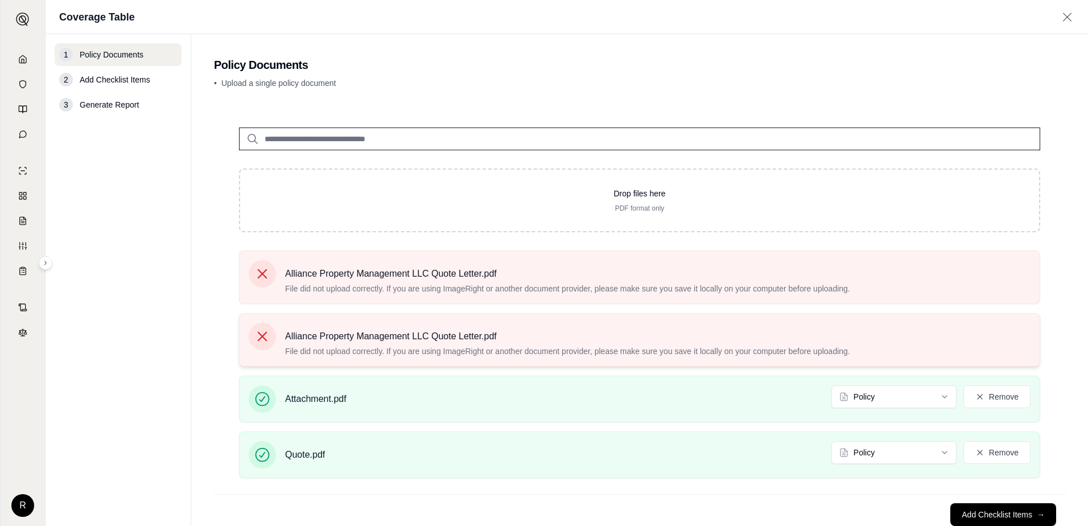
click at [269, 330] on div at bounding box center [262, 336] width 27 height 27
click at [263, 333] on icon at bounding box center [262, 336] width 16 height 16
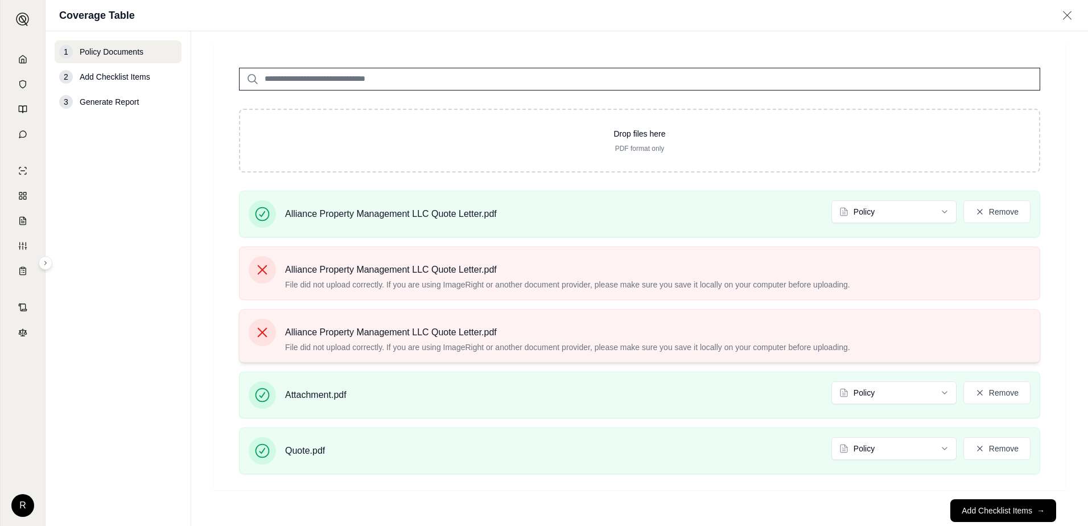
scroll to position [85, 0]
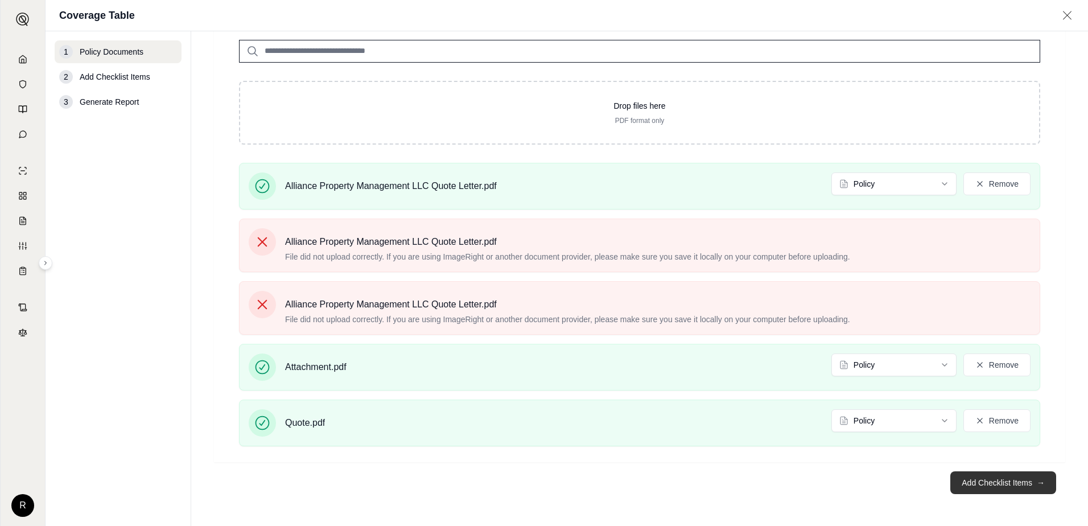
click at [984, 478] on button "Add Checklist Items →" at bounding box center [1003, 482] width 106 height 23
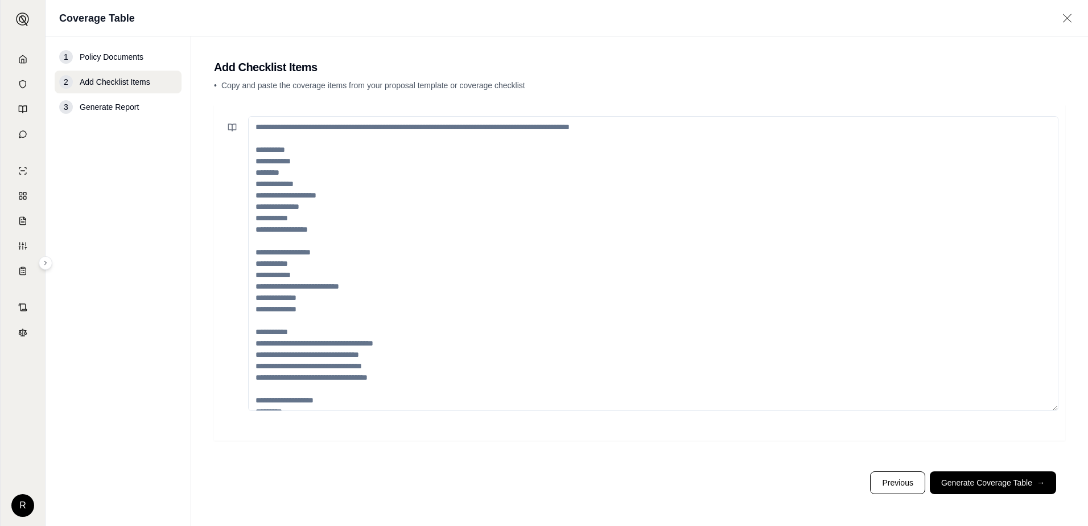
scroll to position [0, 0]
click at [276, 152] on textarea at bounding box center [653, 263] width 810 height 295
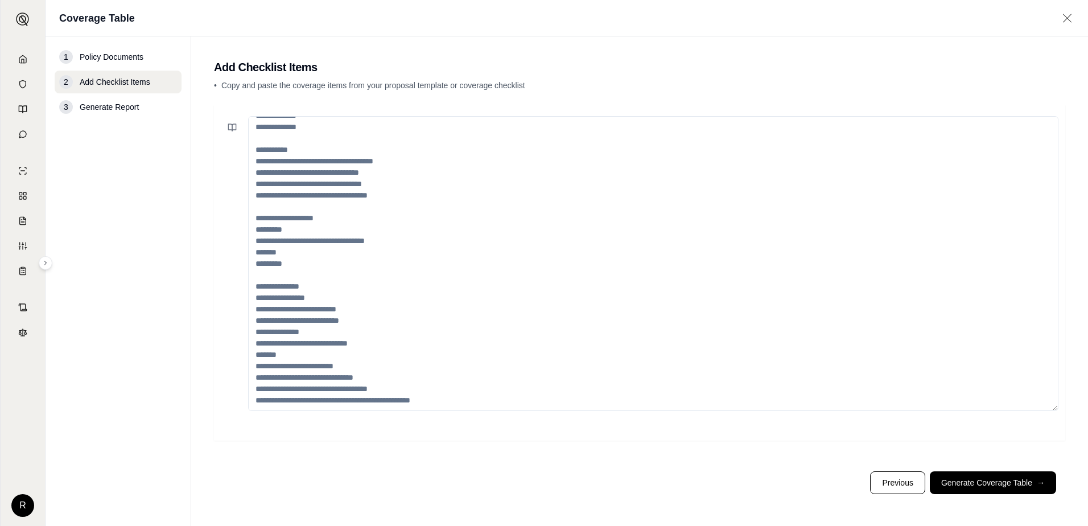
scroll to position [193, 0]
paste textarea "**********"
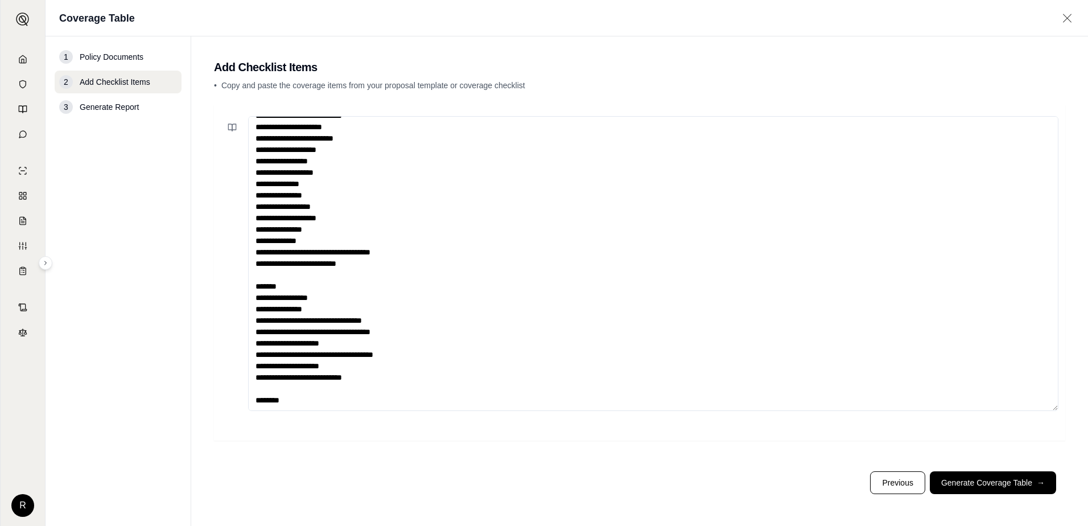
scroll to position [102, 0]
click at [255, 274] on textarea "**********" at bounding box center [653, 263] width 810 height 295
click at [324, 297] on textarea "**********" at bounding box center [653, 263] width 810 height 295
click at [414, 320] on textarea "**********" at bounding box center [653, 263] width 810 height 295
click at [361, 332] on textarea "**********" at bounding box center [653, 263] width 810 height 295
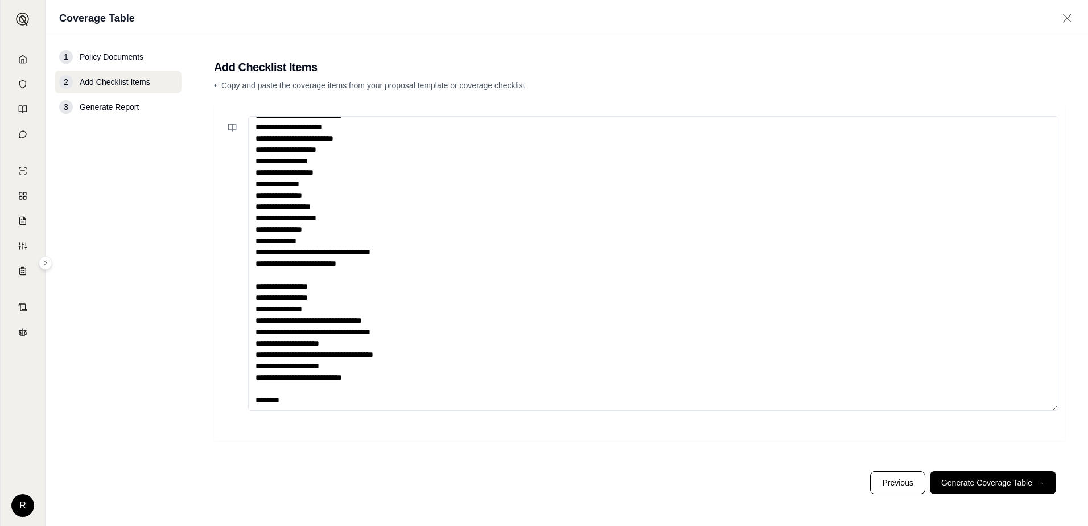
click at [367, 346] on textarea "**********" at bounding box center [653, 263] width 810 height 295
type textarea "**********"
click at [966, 484] on button "Generate Coverage Table →" at bounding box center [992, 482] width 126 height 23
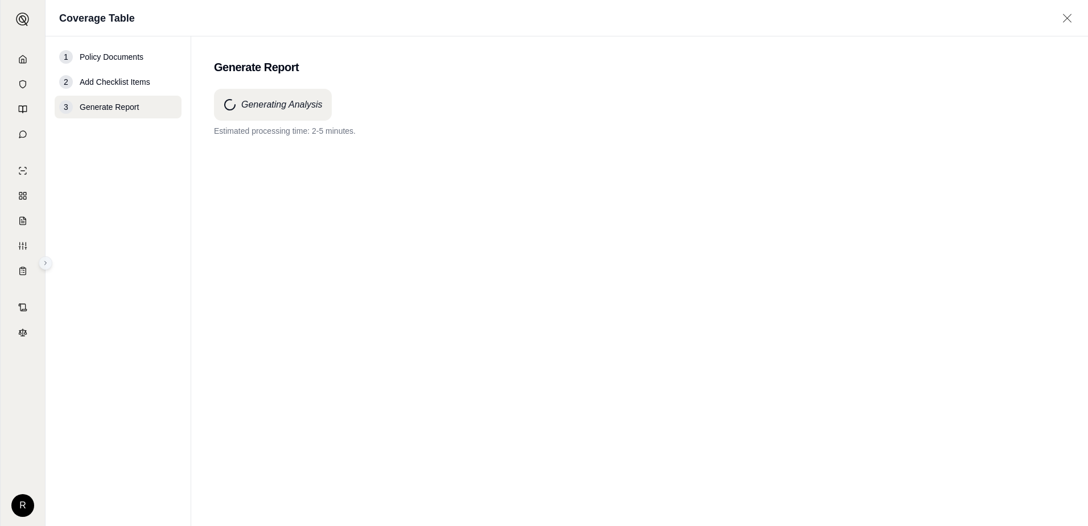
click at [47, 266] on button at bounding box center [46, 263] width 14 height 14
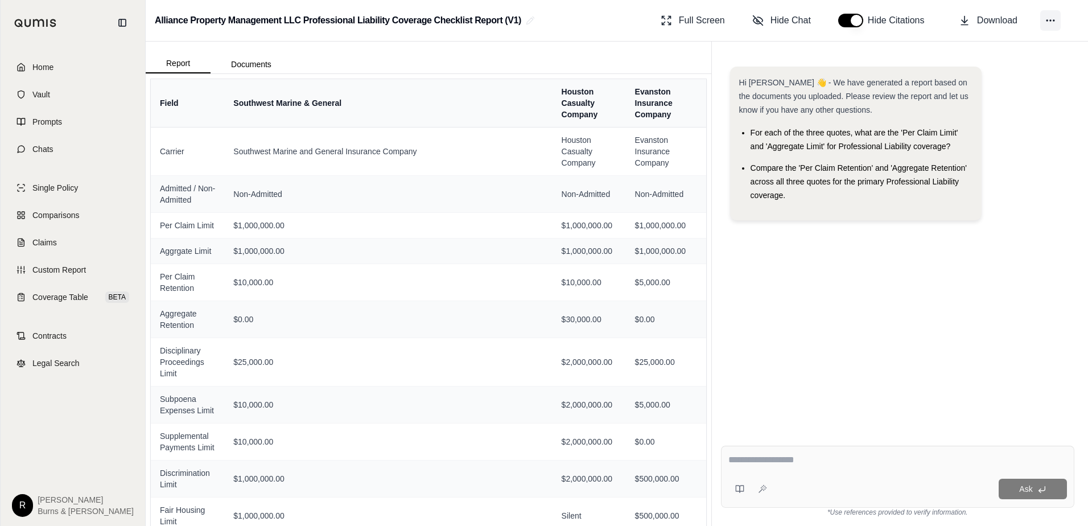
click at [1047, 22] on icon at bounding box center [1049, 20] width 11 height 11
click at [837, 320] on div "Hi [PERSON_NAME] 👋 - We have generated a report based on the documents you uplo…" at bounding box center [897, 242] width 353 height 370
click at [783, 458] on textarea at bounding box center [897, 460] width 338 height 14
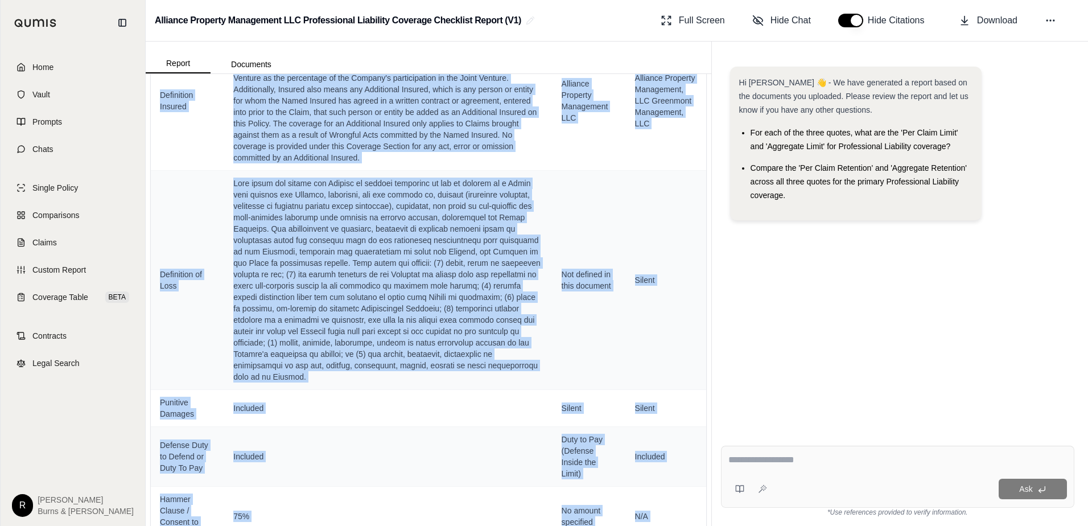
scroll to position [1091, 0]
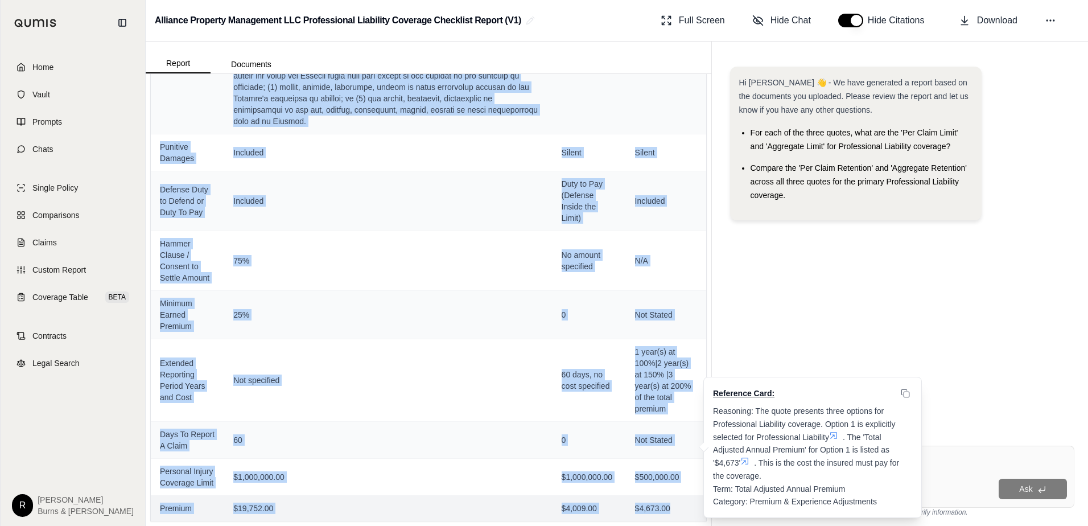
drag, startPoint x: 161, startPoint y: 104, endPoint x: 696, endPoint y: 511, distance: 672.2
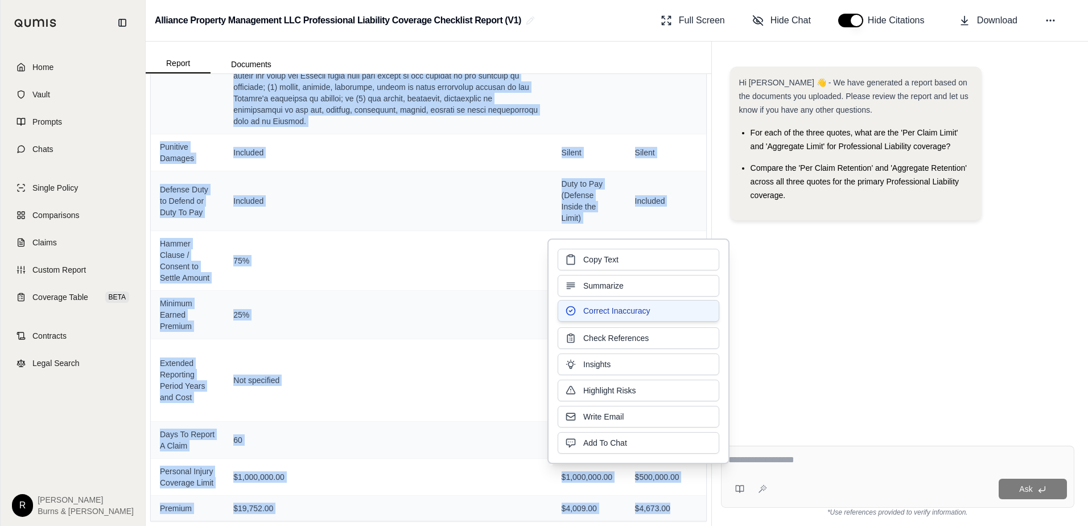
click at [608, 310] on span "Correct Inaccuracy" at bounding box center [616, 310] width 67 height 11
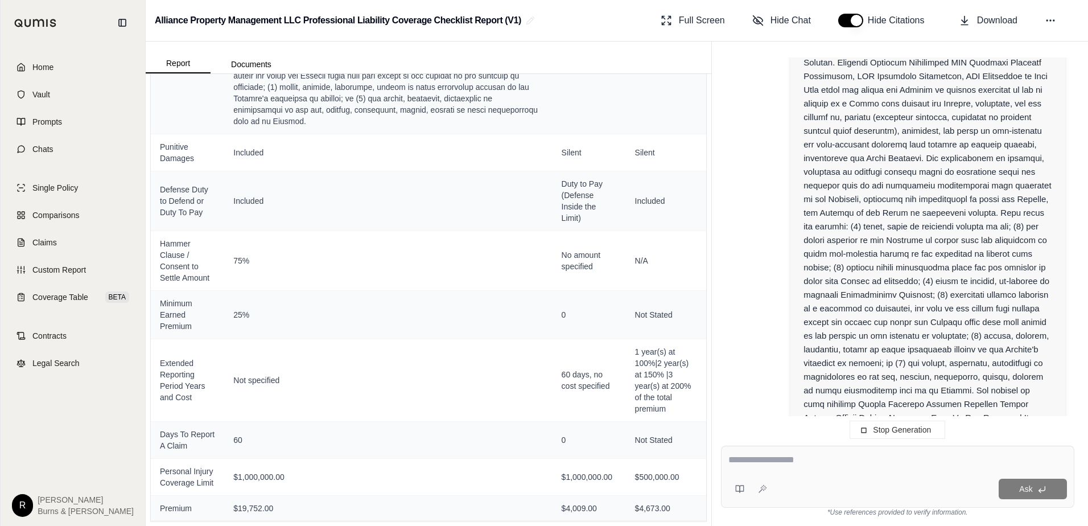
scroll to position [944, 0]
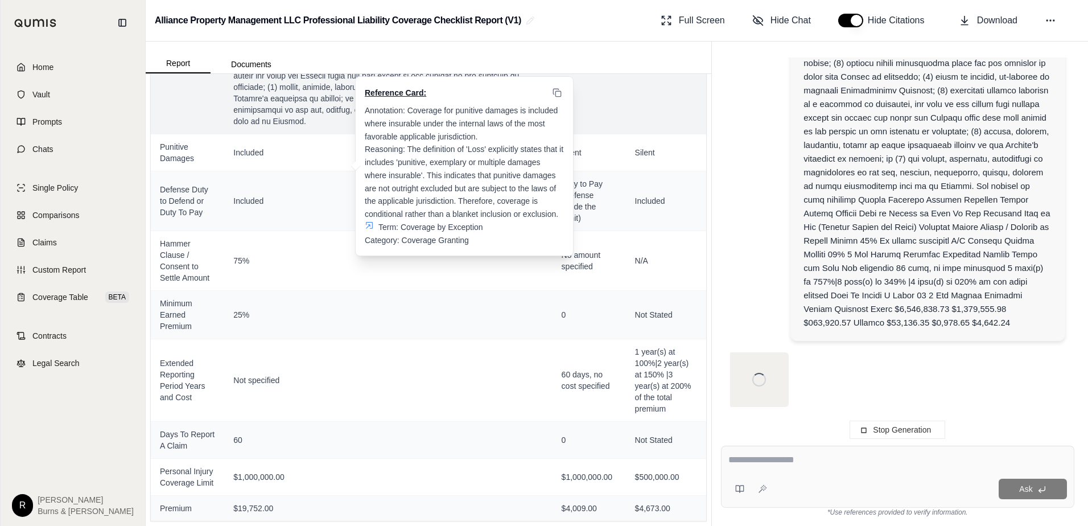
drag, startPoint x: 300, startPoint y: 137, endPoint x: 239, endPoint y: 120, distance: 63.1
click at [239, 120] on span at bounding box center [387, 24] width 309 height 205
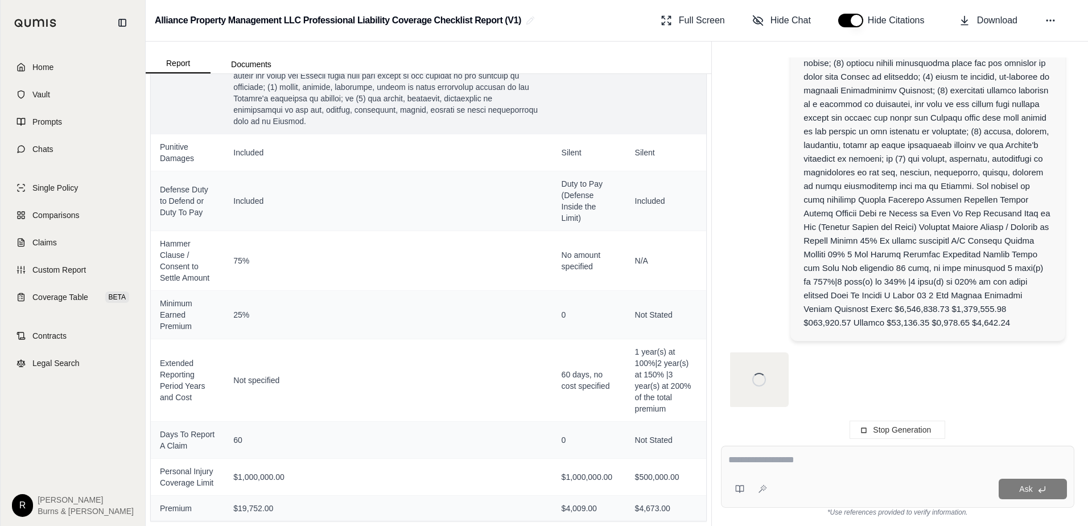
click at [210, 93] on td "Definition of Loss" at bounding box center [187, 24] width 73 height 219
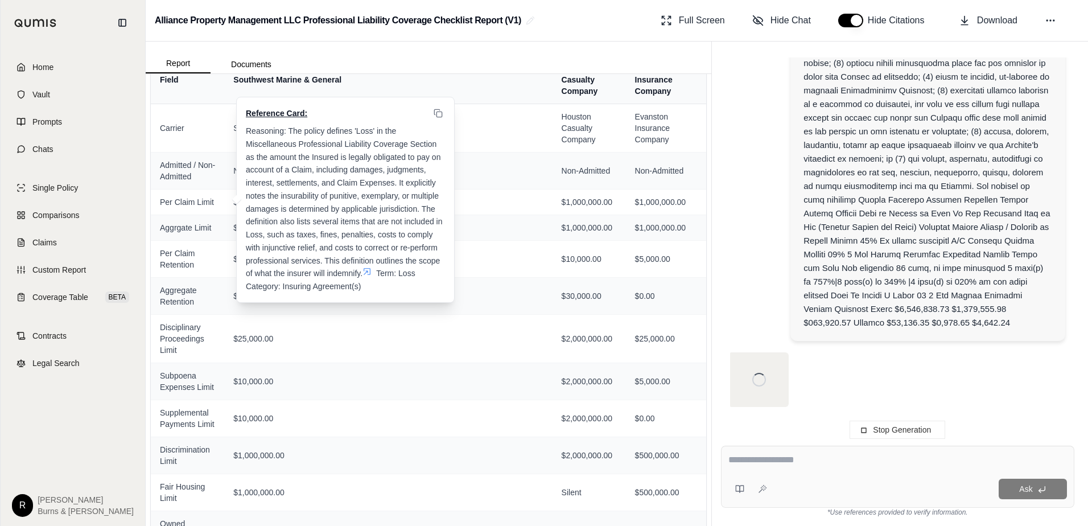
scroll to position [0, 0]
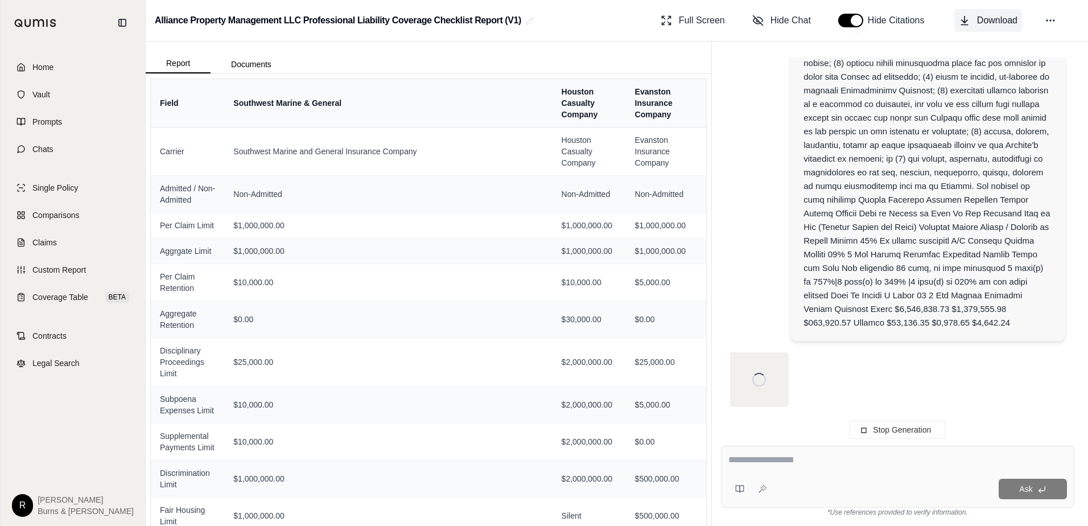
click at [1010, 22] on span "Download" at bounding box center [997, 21] width 40 height 14
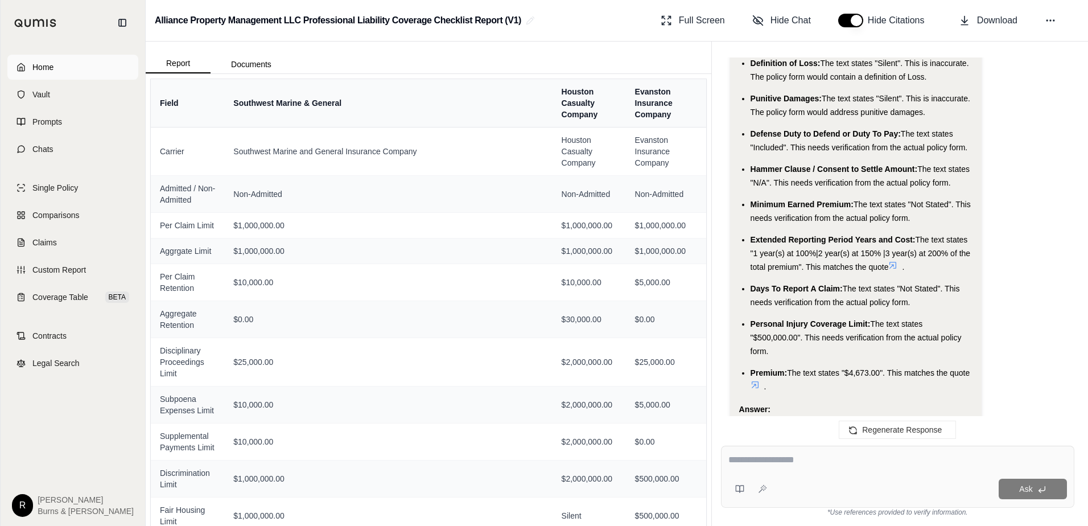
click at [52, 65] on span "Home" at bounding box center [42, 66] width 21 height 11
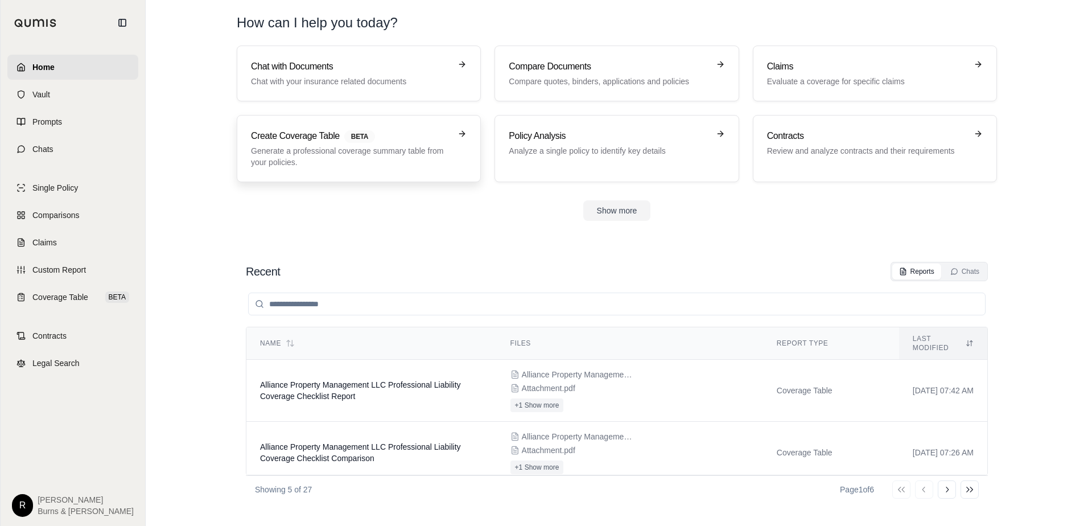
click at [336, 154] on p "Generate a professional coverage summary table from your policies." at bounding box center [351, 156] width 200 height 23
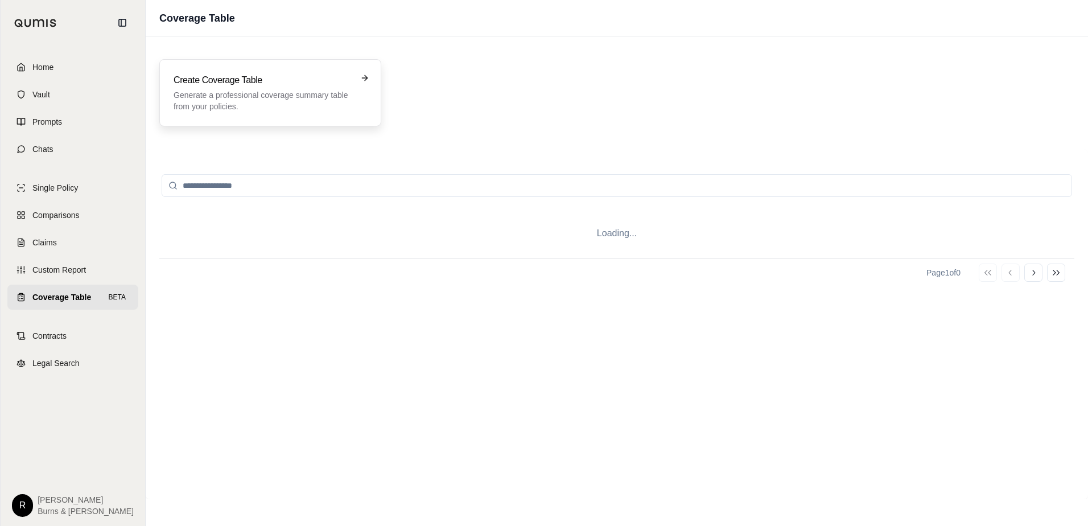
click at [245, 94] on p "Generate a professional coverage summary table from your policies." at bounding box center [261, 100] width 177 height 23
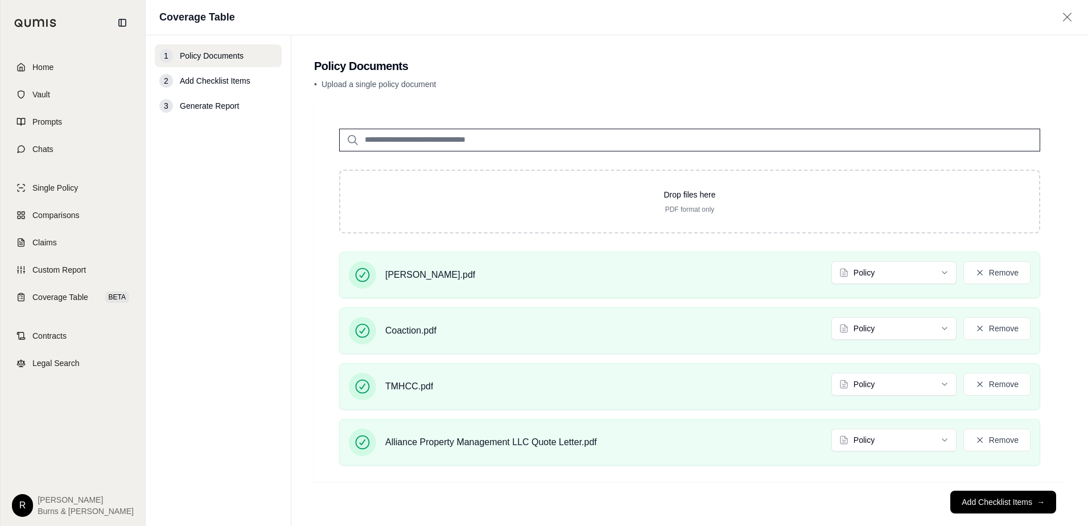
click at [291, 390] on main "Policy Documents • Upload a single policy document Drop files here PDF format o…" at bounding box center [689, 280] width 796 height 490
click at [989, 440] on button "Remove" at bounding box center [996, 439] width 67 height 23
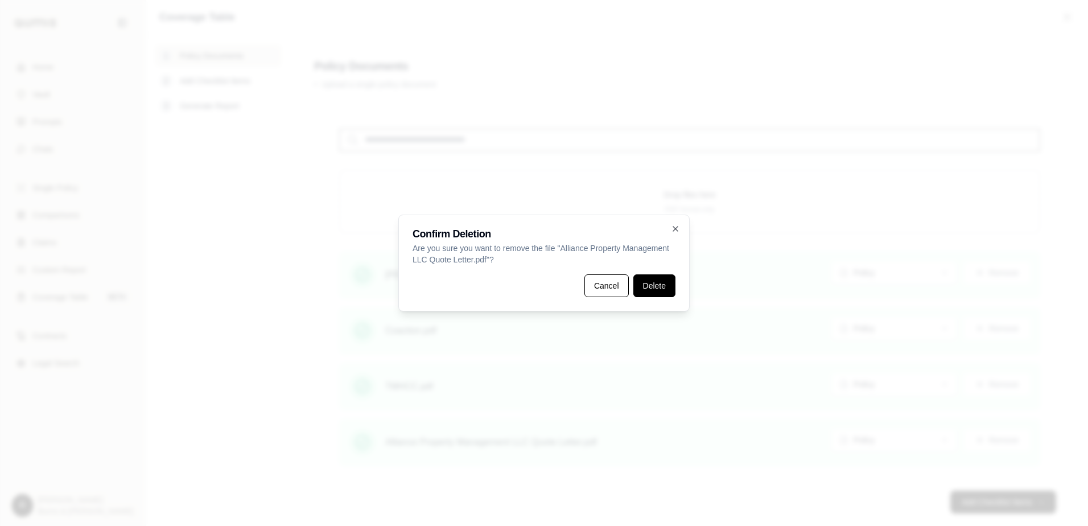
click at [651, 284] on button "Delete" at bounding box center [654, 285] width 42 height 23
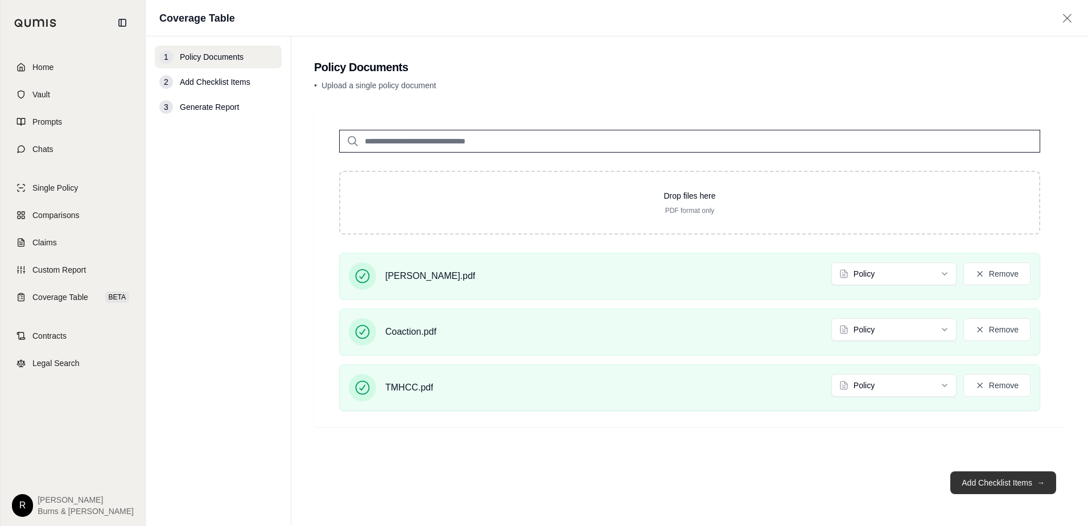
click at [992, 480] on button "Add Checklist Items →" at bounding box center [1003, 482] width 106 height 23
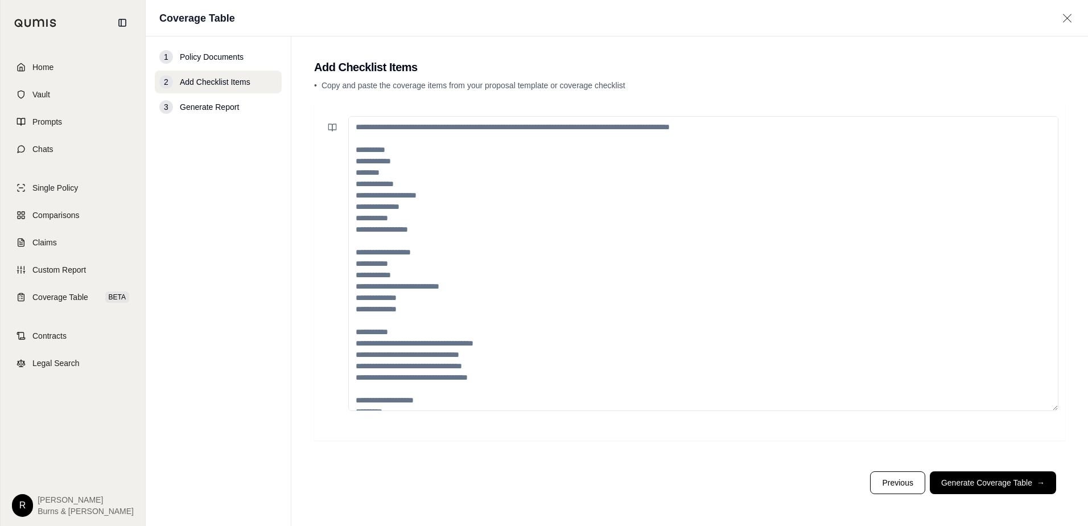
click at [422, 182] on textarea at bounding box center [703, 263] width 710 height 295
paste textarea "**********"
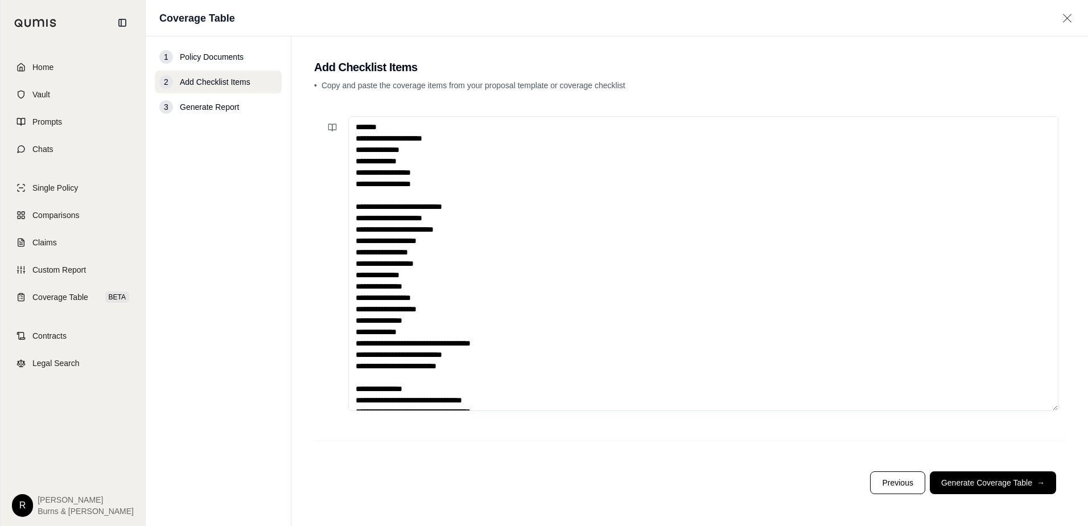
scroll to position [74, 0]
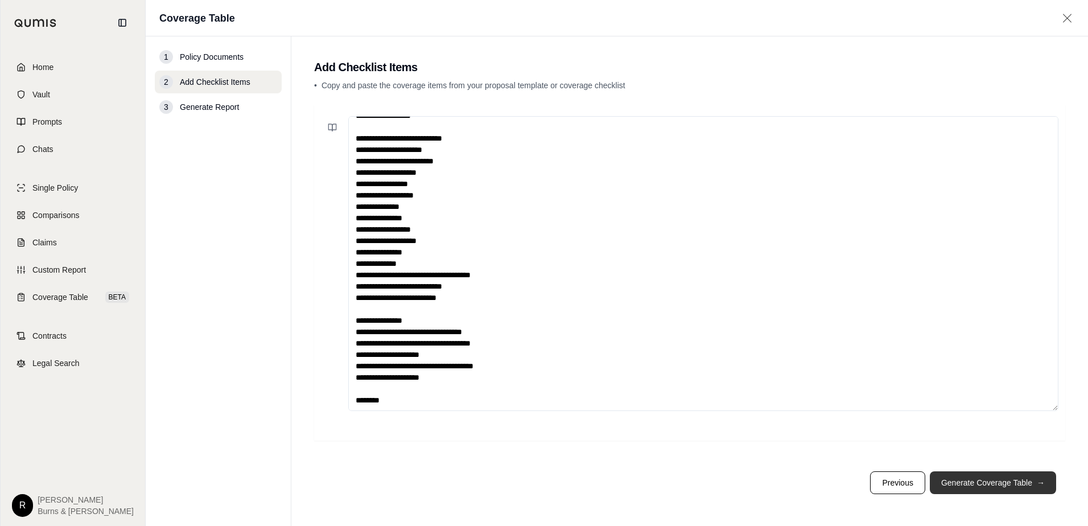
type textarea "**********"
click at [958, 478] on button "Generate Coverage Table →" at bounding box center [992, 482] width 126 height 23
